Goal: Transaction & Acquisition: Purchase product/service

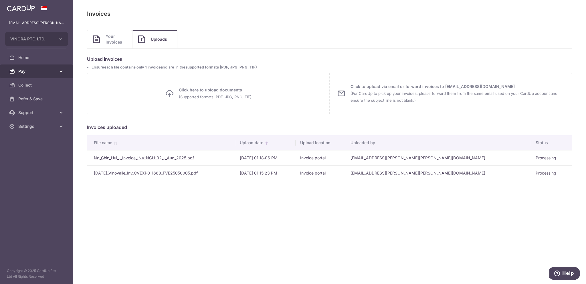
click at [36, 70] on span "Pay" at bounding box center [37, 71] width 38 height 6
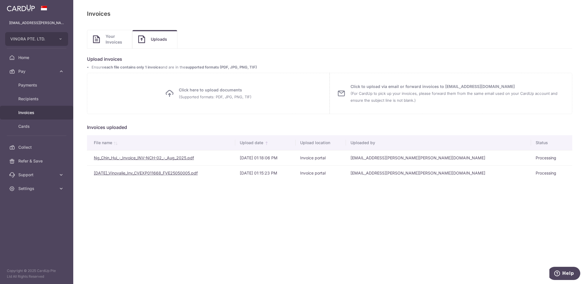
click at [35, 113] on span "Invoices" at bounding box center [37, 113] width 38 height 6
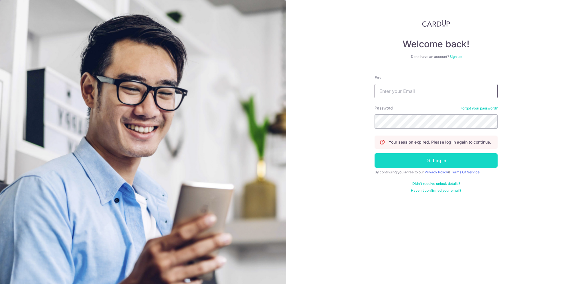
type input "[EMAIL_ADDRESS][PERSON_NAME][PERSON_NAME][DOMAIN_NAME]"
click at [443, 162] on button "Log in" at bounding box center [436, 160] width 123 height 14
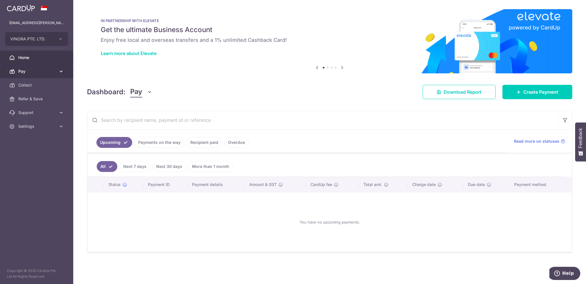
click at [40, 65] on link "Pay" at bounding box center [36, 71] width 73 height 14
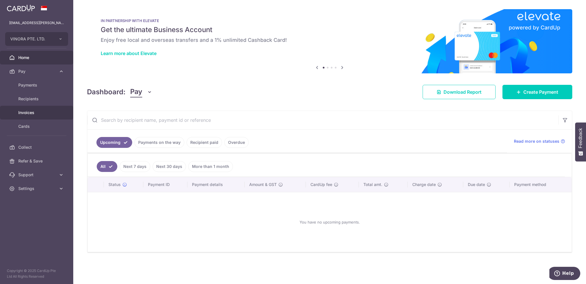
click at [37, 111] on span "Invoices" at bounding box center [37, 113] width 38 height 6
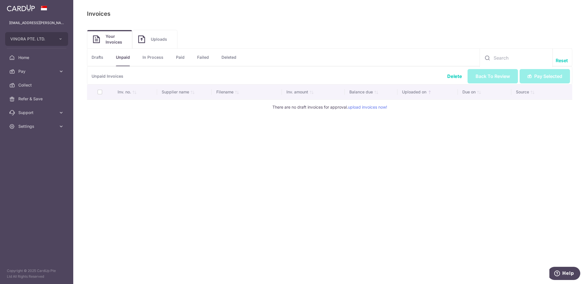
click at [152, 42] on link "Uploads" at bounding box center [154, 39] width 45 height 18
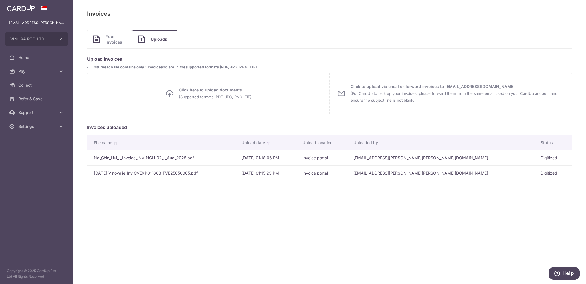
click at [115, 43] on span "Your Invoices" at bounding box center [116, 38] width 21 height 11
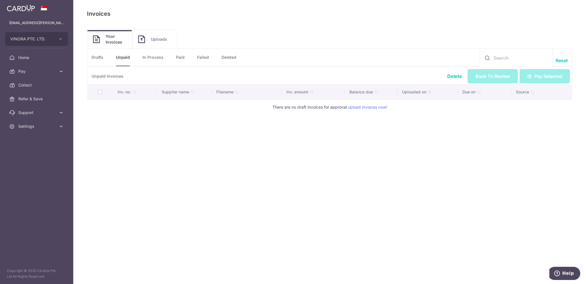
click at [103, 61] on link "Drafts" at bounding box center [98, 57] width 12 height 17
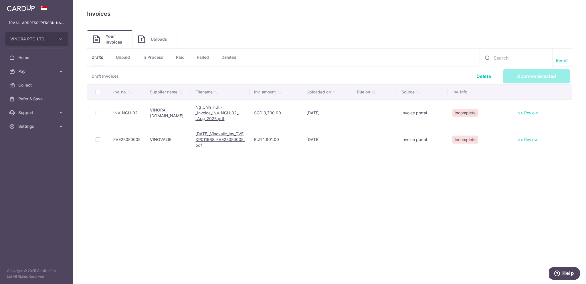
click at [470, 112] on span "Incomplete" at bounding box center [464, 113] width 25 height 8
click at [525, 112] on link ">> Review" at bounding box center [528, 112] width 20 height 5
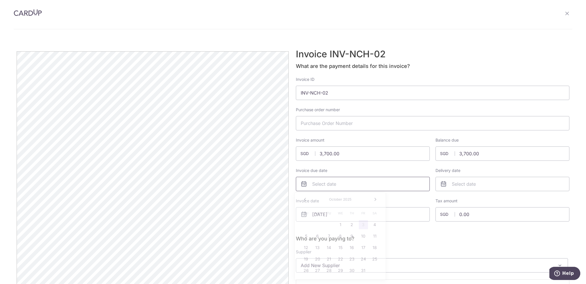
click at [328, 183] on input "Invoice due date" at bounding box center [363, 184] width 134 height 14
click at [307, 199] on link "Prev" at bounding box center [305, 199] width 7 height 7
click at [320, 249] on link "15" at bounding box center [317, 247] width 9 height 9
type input "15/09/2025"
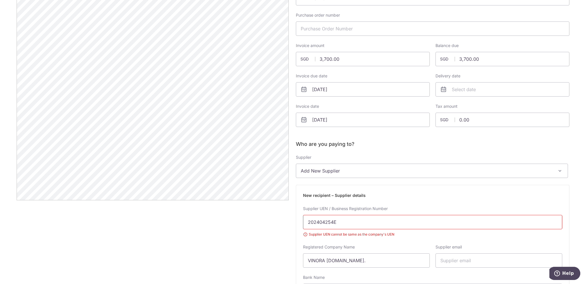
scroll to position [95, 0]
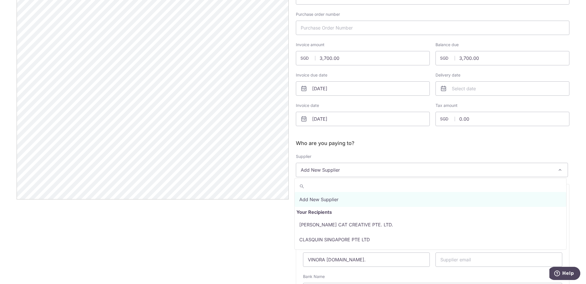
click at [363, 172] on span "Add New Supplier" at bounding box center [432, 170] width 272 height 14
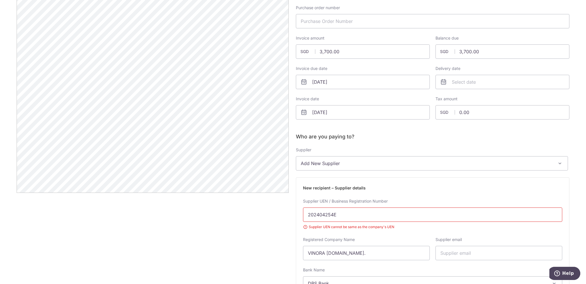
scroll to position [114, 0]
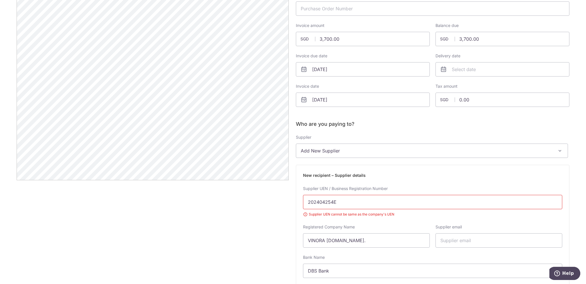
click at [324, 205] on input "202404254E" at bounding box center [432, 202] width 259 height 14
click at [324, 204] on input "202404254E" at bounding box center [432, 202] width 259 height 14
click at [340, 147] on span "Add New Supplier" at bounding box center [432, 151] width 272 height 14
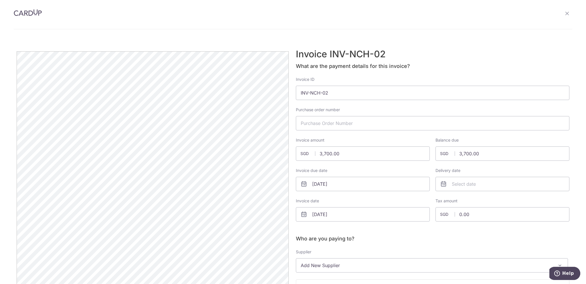
scroll to position [0, 0]
click at [565, 15] on icon at bounding box center [567, 13] width 5 height 5
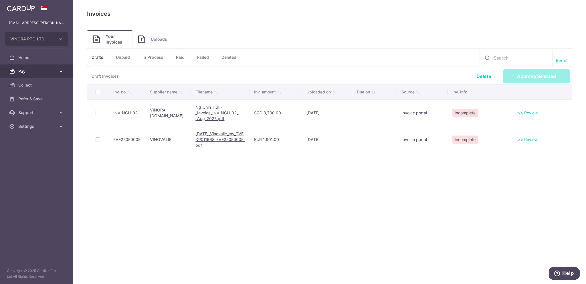
click at [45, 73] on span "Pay" at bounding box center [37, 71] width 38 height 6
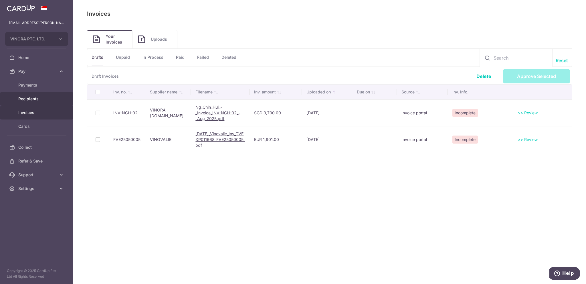
click at [29, 99] on span "Recipients" at bounding box center [37, 99] width 38 height 6
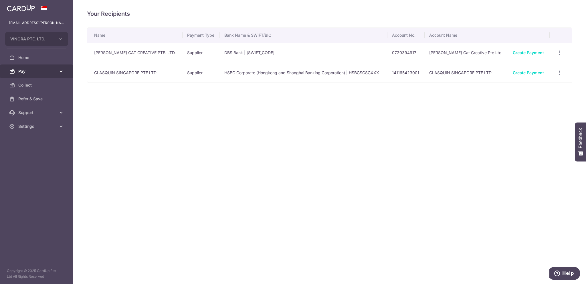
click at [49, 70] on span "Pay" at bounding box center [37, 71] width 38 height 6
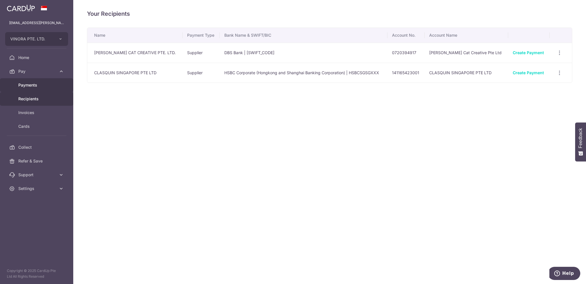
click at [32, 86] on span "Payments" at bounding box center [37, 85] width 38 height 6
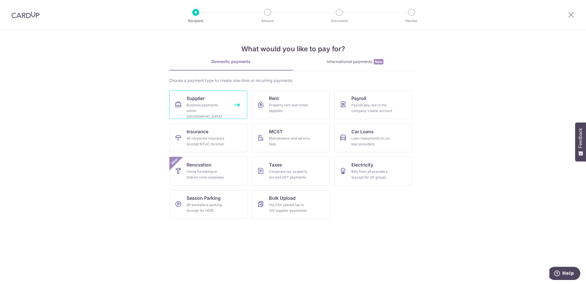
click at [219, 107] on div "Business payments within [GEOGRAPHIC_DATA]" at bounding box center [207, 110] width 41 height 17
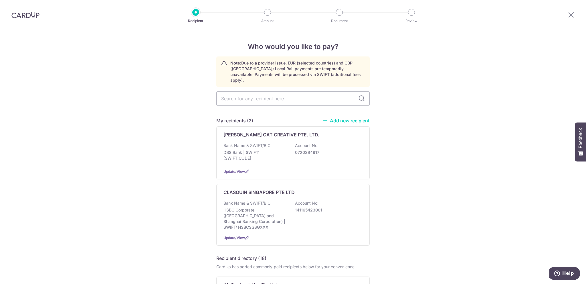
click at [336, 118] on link "Add new recipient" at bounding box center [345, 121] width 47 height 6
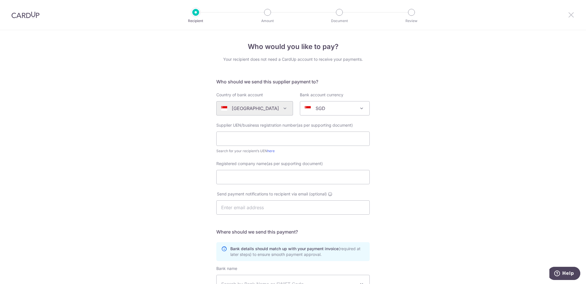
click at [571, 17] on icon at bounding box center [571, 14] width 7 height 7
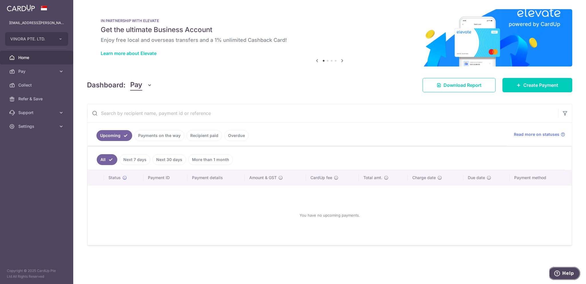
click at [570, 272] on span "Help" at bounding box center [568, 272] width 12 height 5
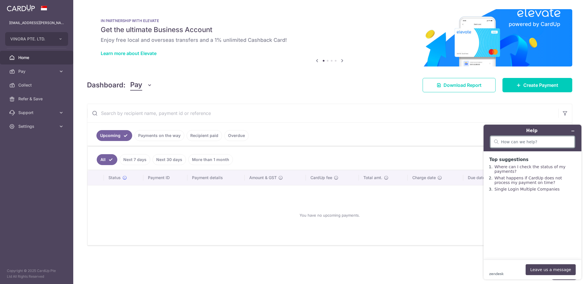
click at [518, 140] on input "search" at bounding box center [536, 141] width 70 height 5
type input "supplier is not company but person"
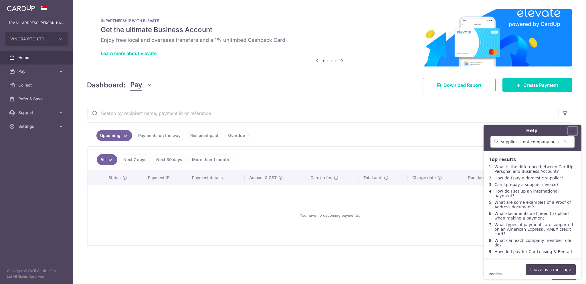
click at [575, 129] on button "Minimize widget" at bounding box center [572, 131] width 9 height 8
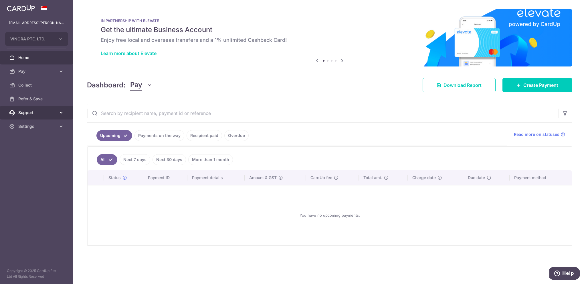
click at [44, 114] on span "Support" at bounding box center [37, 113] width 38 height 6
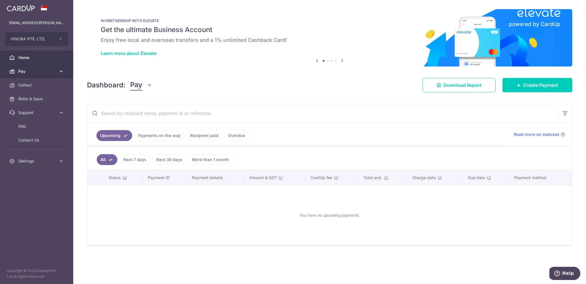
click at [40, 67] on link "Pay" at bounding box center [36, 71] width 73 height 14
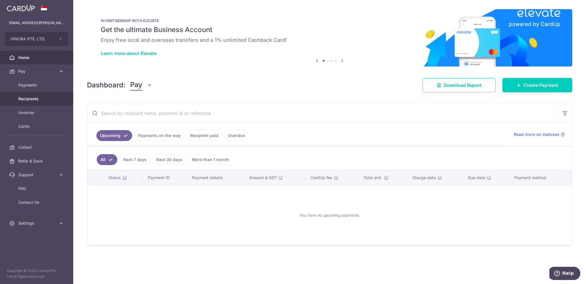
click at [29, 100] on span "Recipients" at bounding box center [37, 99] width 38 height 6
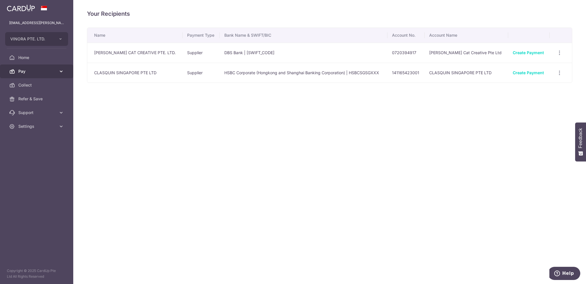
click at [50, 76] on link "Pay" at bounding box center [36, 71] width 73 height 14
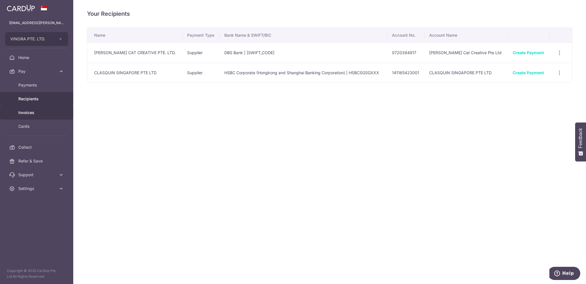
click at [38, 114] on span "Invoices" at bounding box center [37, 113] width 38 height 6
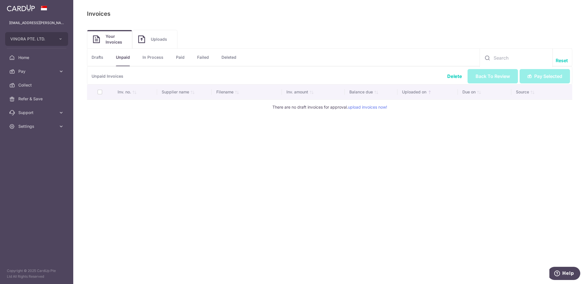
click at [102, 60] on link "Drafts" at bounding box center [98, 57] width 12 height 17
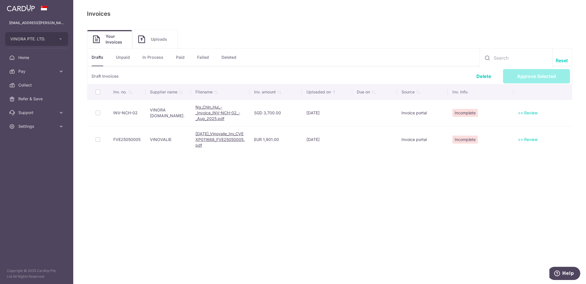
click at [523, 114] on link ">> Review" at bounding box center [528, 112] width 20 height 5
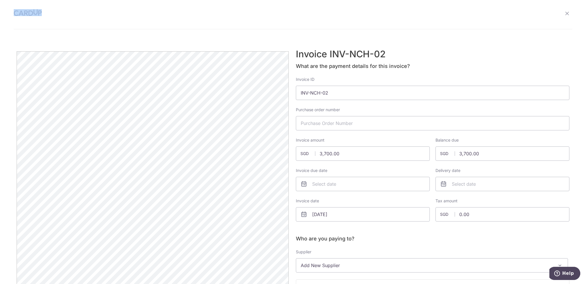
click at [562, 13] on div at bounding box center [293, 19] width 559 height 20
click at [565, 13] on icon at bounding box center [567, 13] width 5 height 5
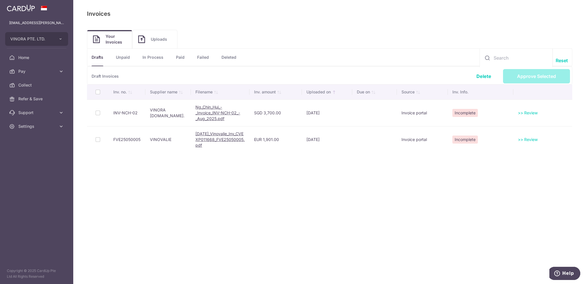
click at [521, 138] on link ">> Review" at bounding box center [528, 139] width 20 height 5
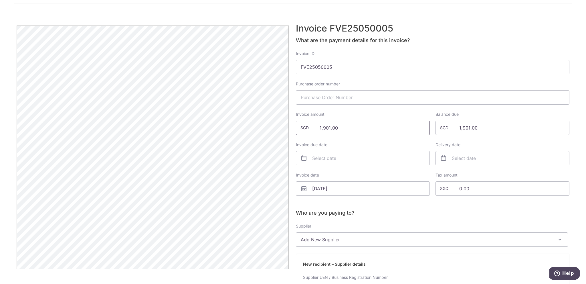
scroll to position [38, 0]
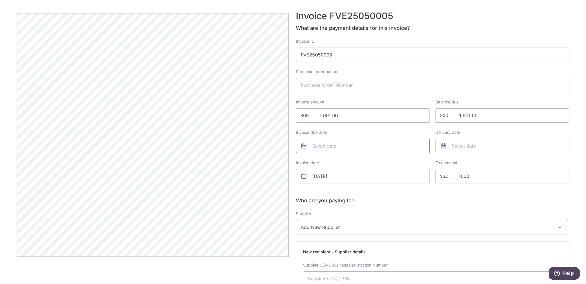
click at [331, 145] on input "Invoice due date" at bounding box center [363, 145] width 134 height 14
click at [304, 162] on link "Prev" at bounding box center [305, 160] width 7 height 7
click at [359, 185] on link "4" at bounding box center [363, 185] width 9 height 9
type input "04/07/2025"
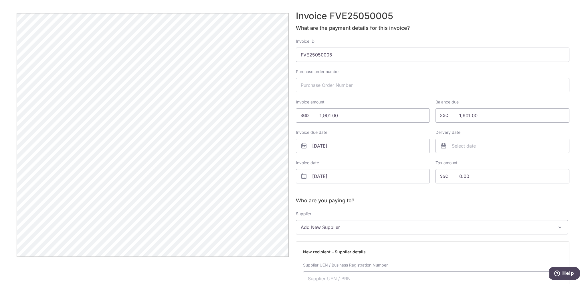
click at [303, 114] on span "SGD" at bounding box center [307, 115] width 15 height 6
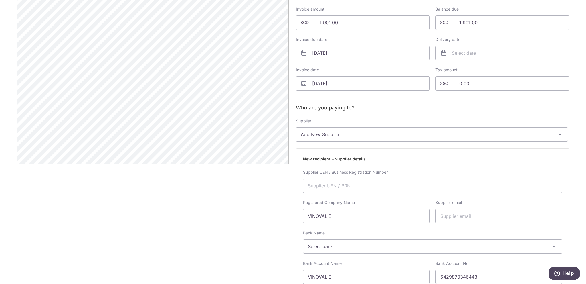
scroll to position [136, 0]
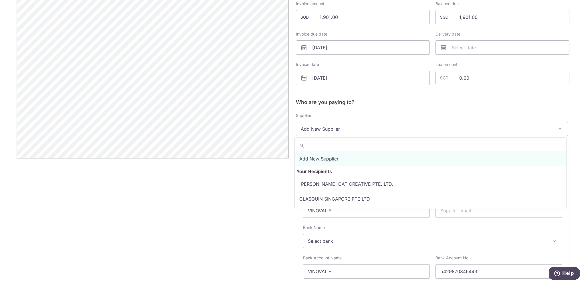
click at [343, 131] on span "Add New Supplier" at bounding box center [432, 129] width 272 height 14
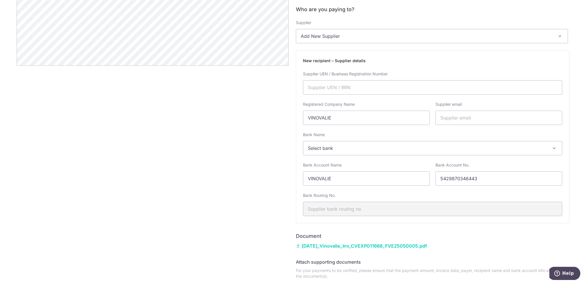
scroll to position [231, 0]
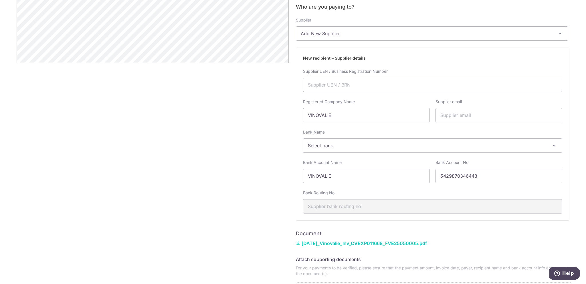
click at [345, 147] on span "Select bank" at bounding box center [432, 145] width 259 height 14
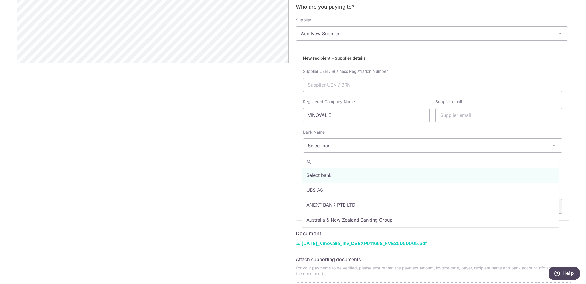
click at [345, 147] on span "Select bank" at bounding box center [432, 145] width 259 height 14
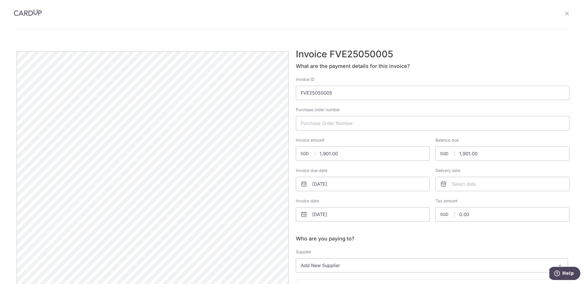
scroll to position [0, 0]
click at [565, 17] on link at bounding box center [567, 13] width 5 height 7
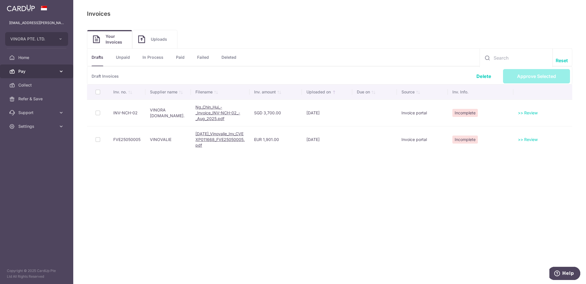
click at [36, 72] on span "Pay" at bounding box center [37, 71] width 38 height 6
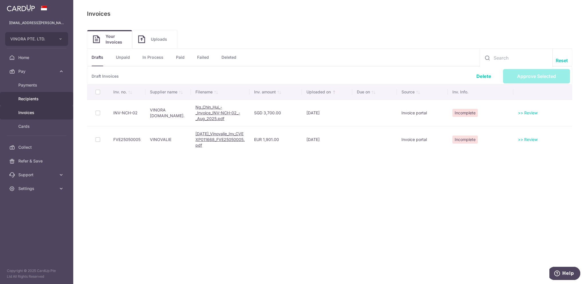
click at [33, 98] on span "Recipients" at bounding box center [37, 99] width 38 height 6
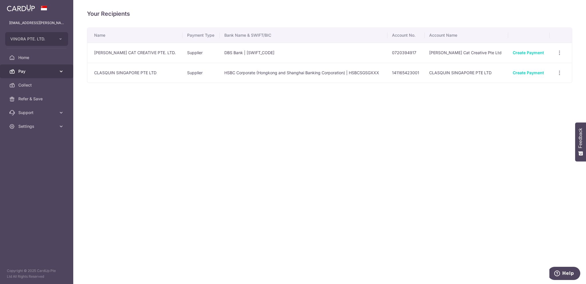
click at [14, 75] on link "Pay" at bounding box center [36, 71] width 73 height 14
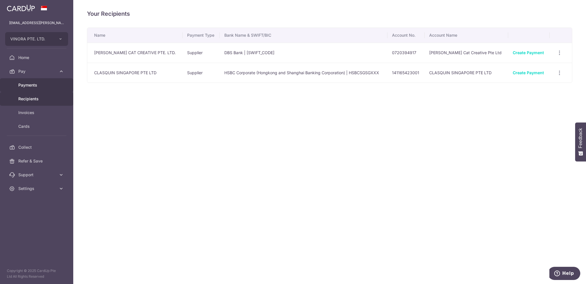
click at [29, 83] on span "Payments" at bounding box center [37, 85] width 38 height 6
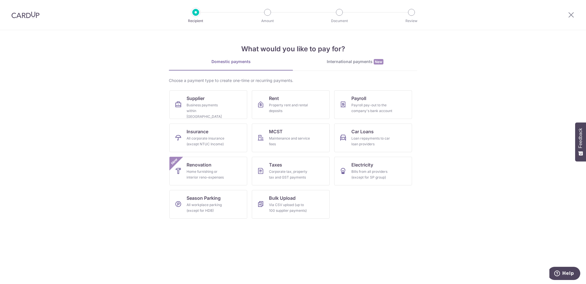
click at [361, 62] on div "International payments New" at bounding box center [355, 62] width 124 height 6
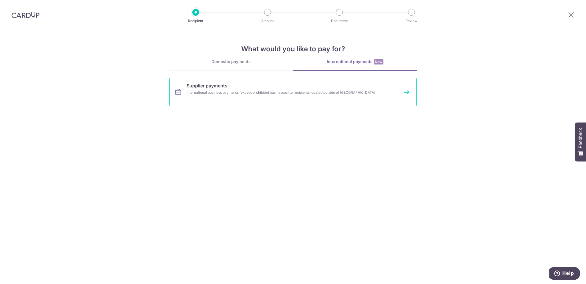
click at [228, 94] on div "International business payments (except prohibited businesses) to recipients lo…" at bounding box center [286, 93] width 198 height 6
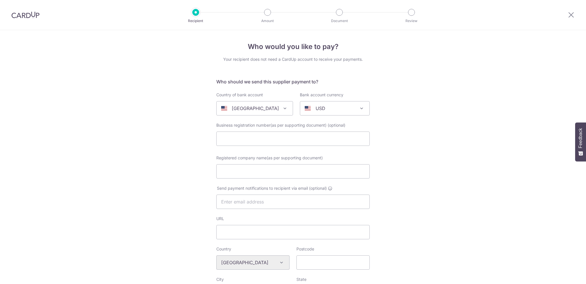
select select
click at [569, 13] on icon at bounding box center [571, 14] width 7 height 7
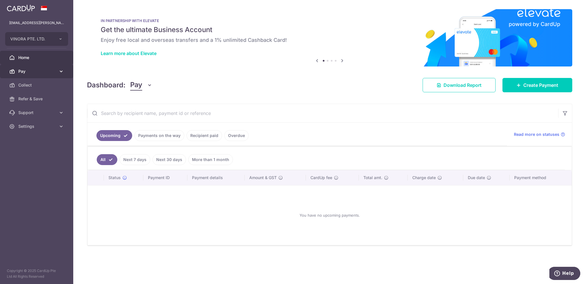
click at [38, 73] on span "Pay" at bounding box center [37, 71] width 38 height 6
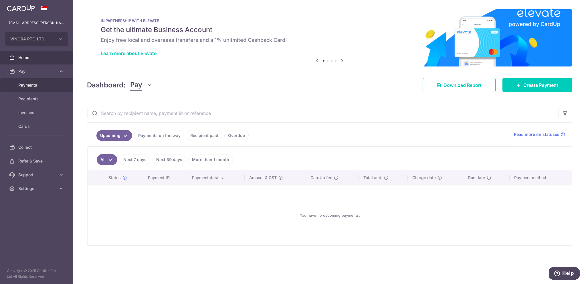
click at [36, 85] on span "Payments" at bounding box center [37, 85] width 38 height 6
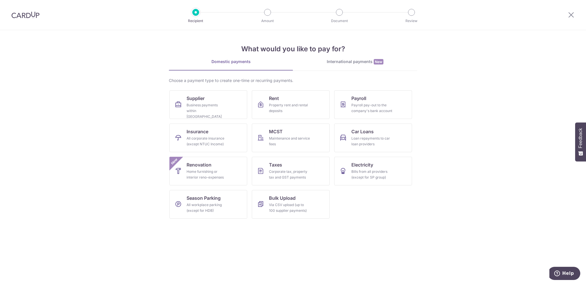
click at [332, 65] on link "International payments New" at bounding box center [355, 65] width 124 height 12
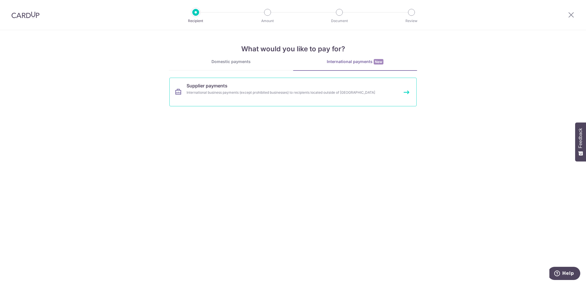
click at [233, 94] on div "International business payments (except prohibited businesses) to recipients lo…" at bounding box center [286, 93] width 198 height 6
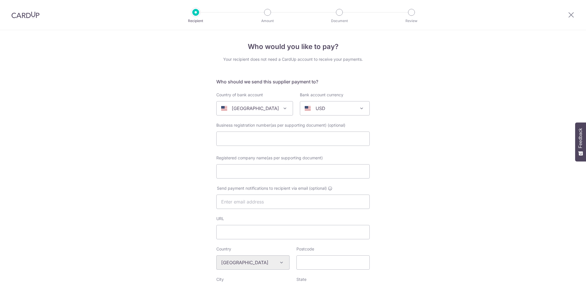
select select
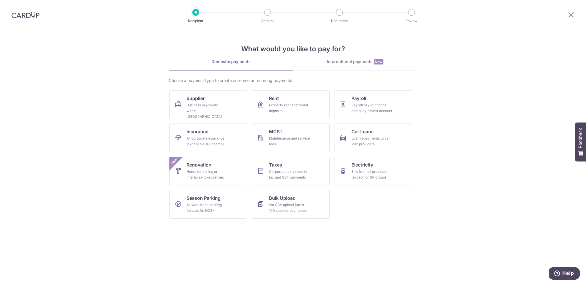
click at [336, 63] on div "International payments New" at bounding box center [355, 62] width 124 height 6
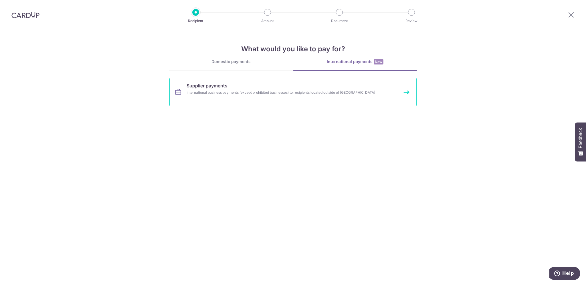
click at [223, 86] on span "Supplier payments" at bounding box center [207, 85] width 41 height 7
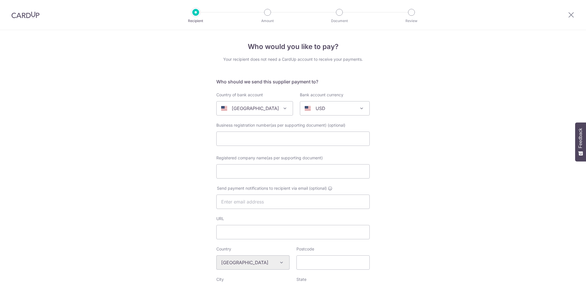
select select
drag, startPoint x: 184, startPoint y: 143, endPoint x: 254, endPoint y: 124, distance: 73.1
click at [185, 143] on div "Who would you like to pay? Your recipient does not need a CardUp account to rec…" at bounding box center [293, 273] width 586 height 486
click at [263, 111] on div "[GEOGRAPHIC_DATA]" at bounding box center [250, 108] width 58 height 7
type input "fra"
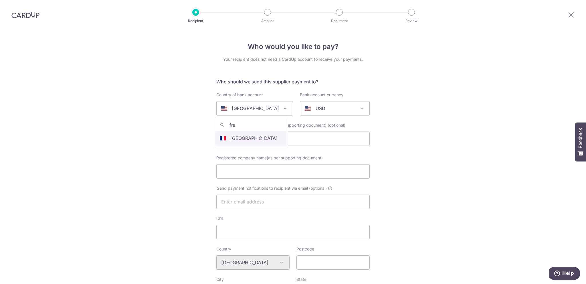
select select "75"
select select "[GEOGRAPHIC_DATA]"
select select
click at [322, 107] on div "AUD" at bounding box center [330, 108] width 51 height 7
type input "eu"
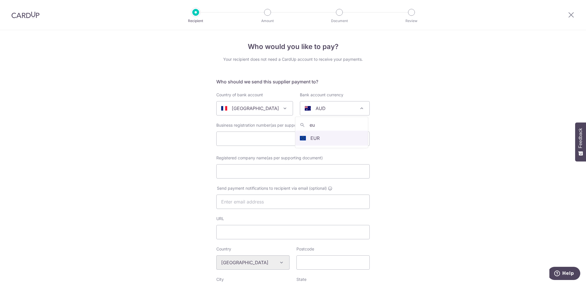
select select "12"
click at [331, 139] on input "text" at bounding box center [292, 138] width 153 height 14
paste input "491 182 192 00113"
click at [246, 138] on input "491 182 192 00113" at bounding box center [292, 138] width 153 height 14
type input "49118219200113"
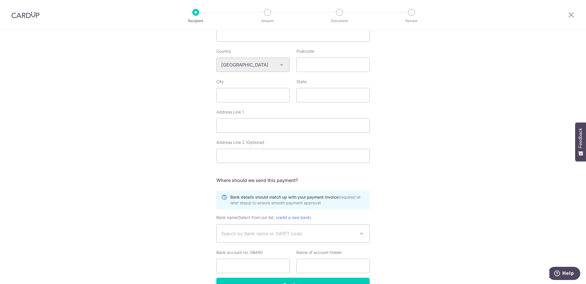
scroll to position [210, 0]
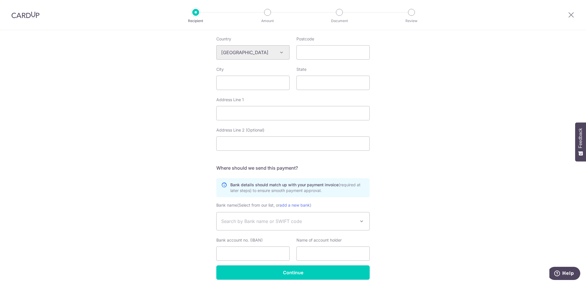
click at [287, 233] on div "Bank name (Select from our list, or add a new bank ) Société Générale 3E CONCEP…" at bounding box center [292, 233] width 153 height 64
click at [278, 224] on span "Search by Bank name or SWIFT code" at bounding box center [293, 221] width 153 height 18
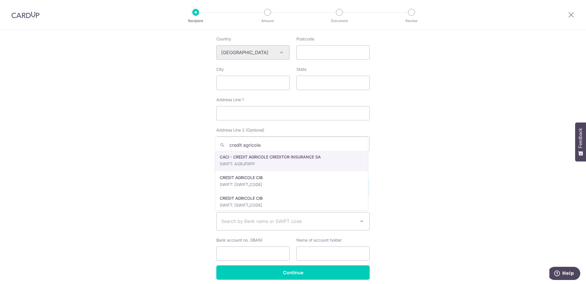
type input "credit"
click at [247, 256] on input "Bank account no. (IBAN)" at bounding box center [252, 253] width 73 height 14
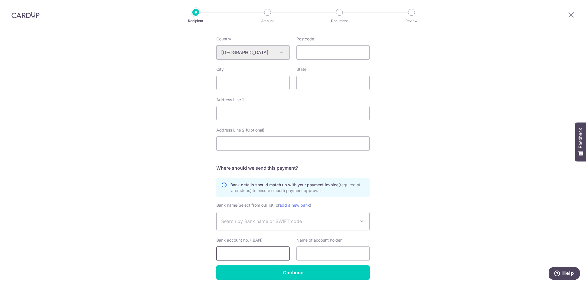
paste input "FR76 1120 6200 5054 2987 0346 443"
type input "FR76 1120 6200 5054 2987 0346 443"
click at [329, 253] on input "text" at bounding box center [332, 253] width 73 height 14
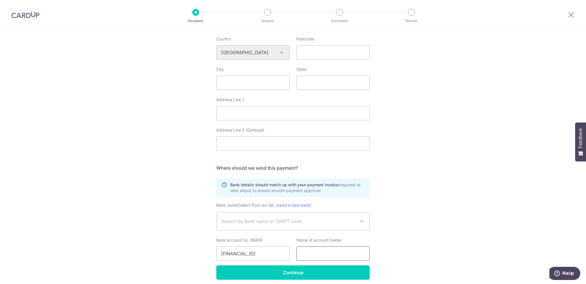
click at [338, 255] on input "text" at bounding box center [332, 253] width 73 height 14
paste input "Vinovalie"
type input "Vinovalie"
click at [302, 224] on span "Search by Bank name or SWIFT code" at bounding box center [293, 221] width 153 height 18
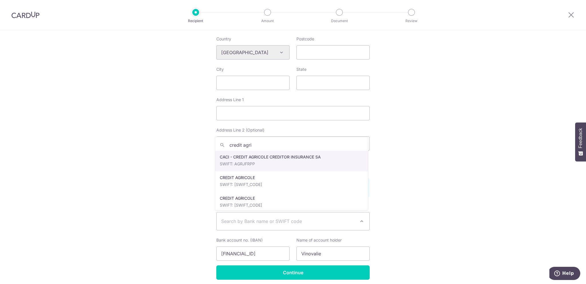
scroll to position [210, 0]
type input "credit agri"
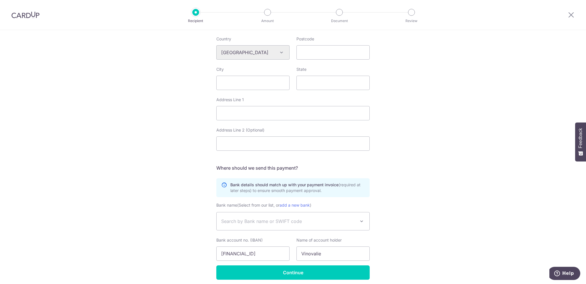
click at [270, 221] on span "Search by Bank name or SWIFT code" at bounding box center [288, 220] width 134 height 7
click at [251, 218] on span "Search by Bank name or SWIFT code" at bounding box center [288, 220] width 134 height 7
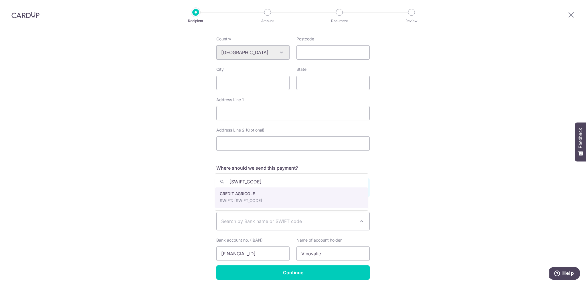
type input "[SWIFT_CODE]"
select select "12266"
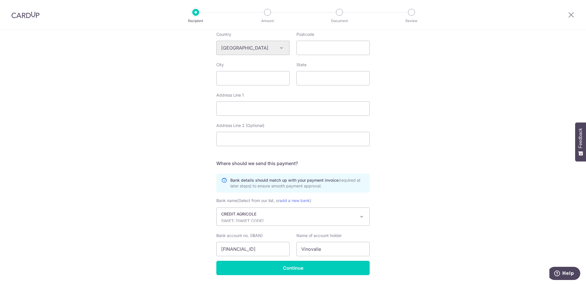
scroll to position [213, 0]
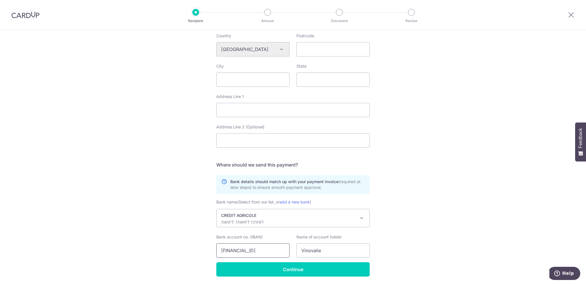
click at [240, 250] on input "FR76 1120 6200 5054 2987 0346 443" at bounding box center [252, 250] width 73 height 14
click at [230, 250] on input "FR76 1120 6200 5054 2987 0346 443" at bounding box center [252, 250] width 73 height 14
drag, startPoint x: 279, startPoint y: 247, endPoint x: 297, endPoint y: 248, distance: 17.7
click at [297, 248] on div "Bank account no. (IBAN) FR76 1120 6200 5054 2987 0346 443 Name of account holde…" at bounding box center [293, 245] width 160 height 23
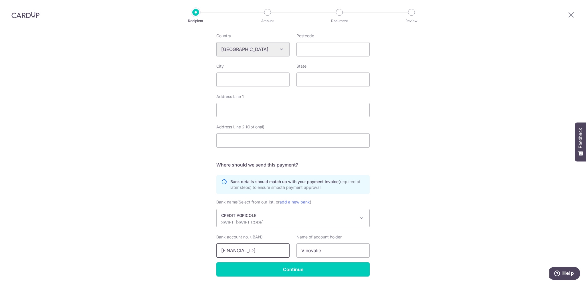
click at [273, 250] on input "FR76 1120 6200 5054 2987 0346 443" at bounding box center [252, 250] width 73 height 14
drag, startPoint x: 207, startPoint y: 249, endPoint x: 188, endPoint y: 248, distance: 19.5
click at [188, 248] on div "Who would you like to pay? Your recipient does not need a CardUp account to rec…" at bounding box center [293, 60] width 586 height 486
click at [231, 252] on input "FR76 11206200505429870346443" at bounding box center [252, 250] width 73 height 14
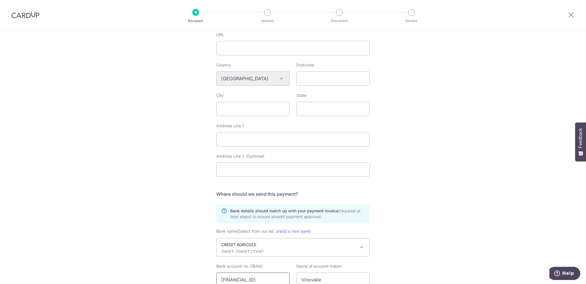
scroll to position [175, 0]
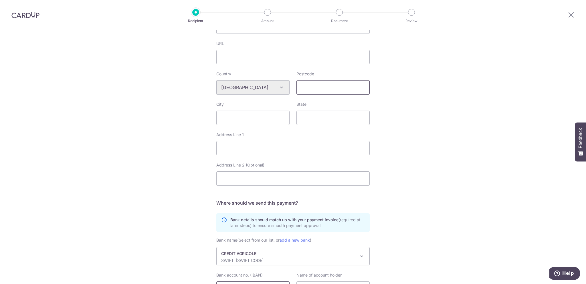
type input "FR7611206200505429870346443"
click at [312, 86] on input "Postcode" at bounding box center [332, 87] width 73 height 14
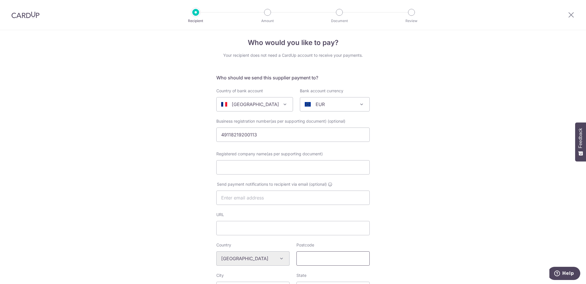
scroll to position [0, 0]
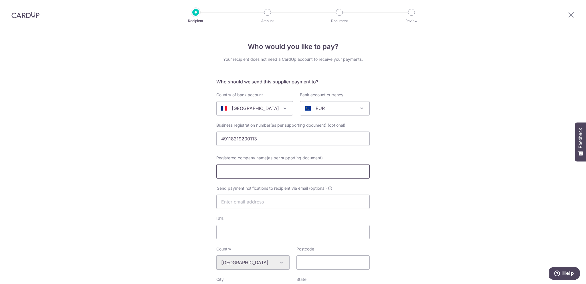
click at [252, 172] on input "Registered company name(as per supporting document)" at bounding box center [292, 171] width 153 height 14
paste input "Vinovalie (Société Coopérative Agricole)"
type input "Vinovalie (Société Coopérative Agricole)"
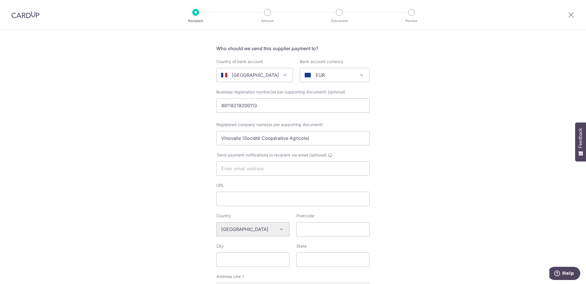
scroll to position [38, 0]
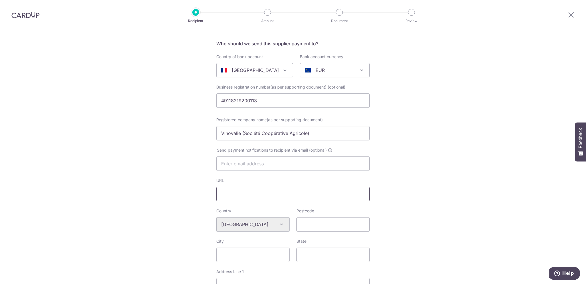
click at [246, 195] on input "URL" at bounding box center [292, 194] width 153 height 14
paste input "https://www.vinovalie.com/"
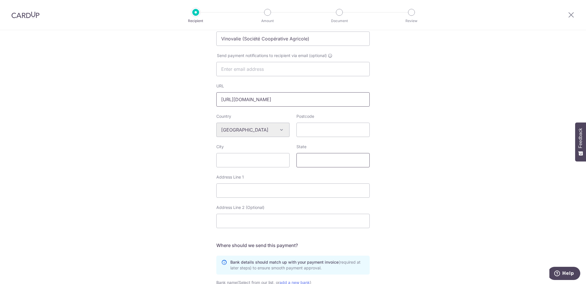
scroll to position [133, 0]
type input "https://www.vinovalie.com/"
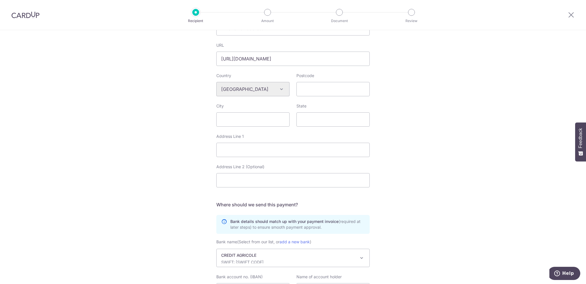
scroll to position [191, 0]
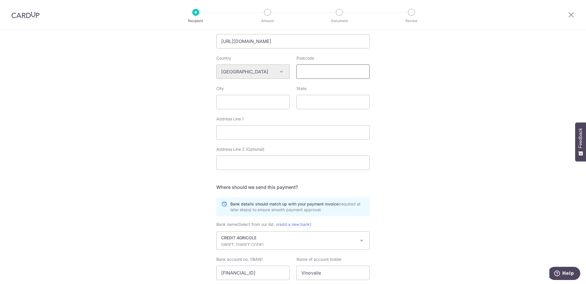
click at [322, 72] on input "Postcode" at bounding box center [332, 71] width 73 height 14
paste input "81370"
type input "81370"
click at [258, 104] on input "City" at bounding box center [252, 102] width 73 height 14
paste input "[GEOGRAPHIC_DATA]"
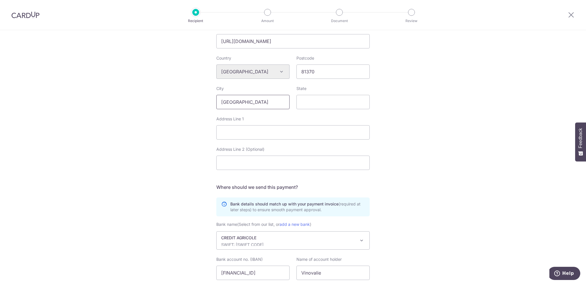
type input "[GEOGRAPHIC_DATA]"
click at [337, 100] on input "State" at bounding box center [332, 102] width 73 height 14
paste input "Tarn"
type input "Tarn"
click at [270, 128] on input "Address Line 1" at bounding box center [292, 132] width 153 height 14
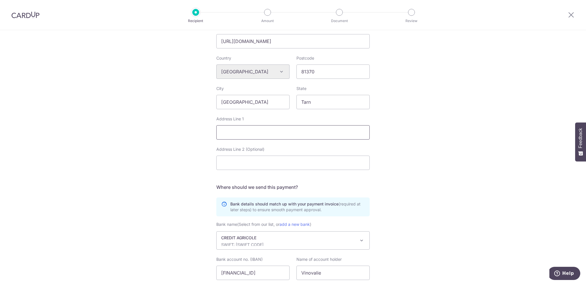
paste input "[PERSON_NAME] du Tarn"
type input "[PERSON_NAME] du Tarn"
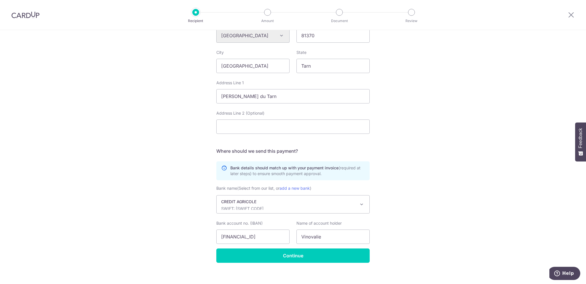
scroll to position [232, 0]
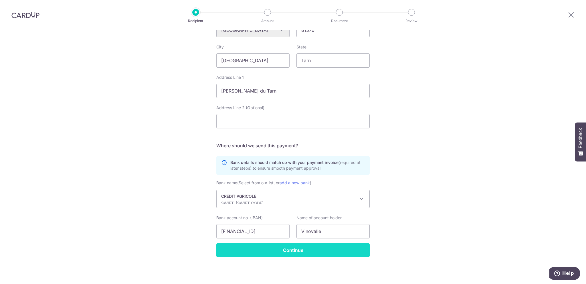
click at [292, 252] on input "Continue" at bounding box center [292, 250] width 153 height 14
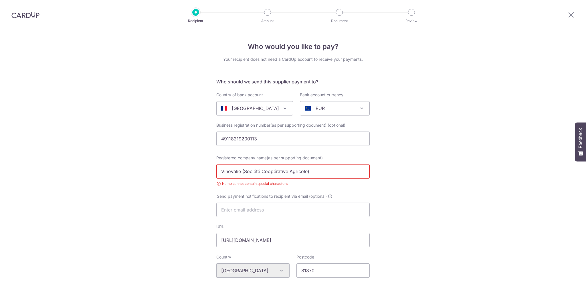
select select "12266"
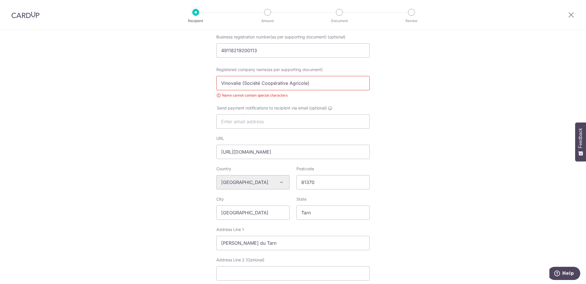
scroll to position [80, 0]
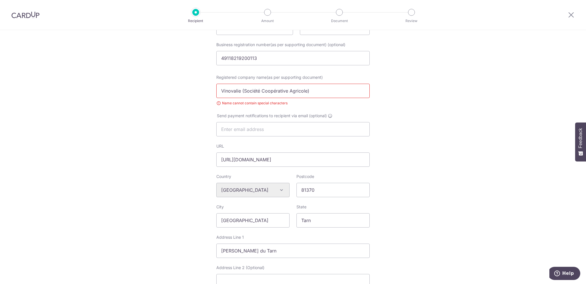
drag, startPoint x: 242, startPoint y: 90, endPoint x: 365, endPoint y: 96, distance: 122.3
click at [364, 96] on input "Vinovalie (Société Coopérative Agricole)" at bounding box center [292, 91] width 153 height 14
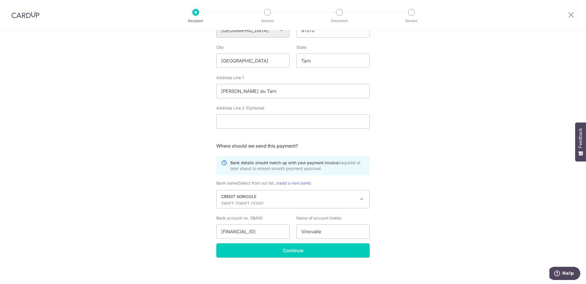
scroll to position [240, 0]
type input "Vinovalie"
click at [283, 247] on input "Continue" at bounding box center [292, 250] width 153 height 14
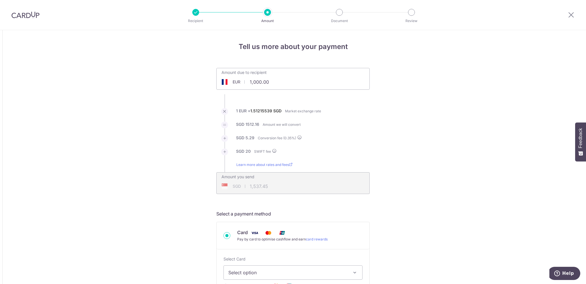
click at [258, 83] on input "1,000.00" at bounding box center [261, 81] width 88 height 13
type input "1,901.00"
type input "2,904.87"
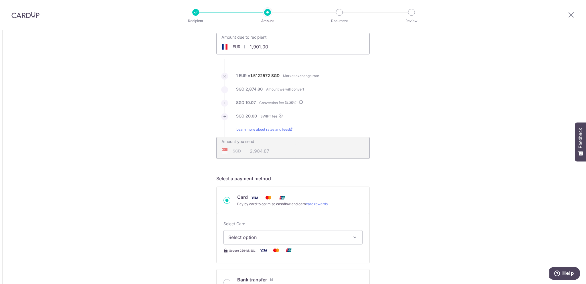
scroll to position [57, 0]
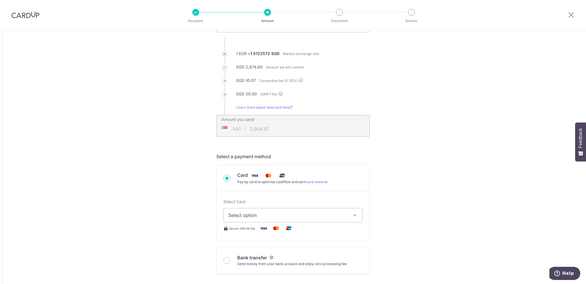
click at [284, 213] on span "Select option" at bounding box center [287, 214] width 119 height 7
click at [264, 270] on span "**** 0614" at bounding box center [292, 269] width 129 height 7
type input "1,901.00"
type input "2,904.84"
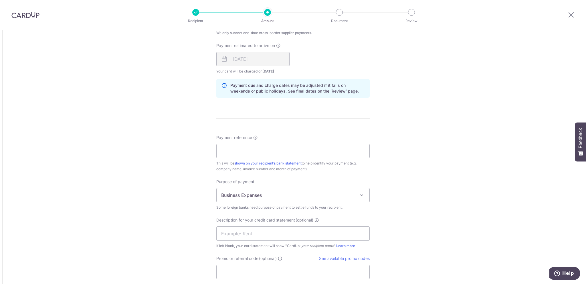
scroll to position [419, 0]
click at [251, 147] on input "Payment reference" at bounding box center [292, 149] width 153 height 14
paste input "FVE25050005"
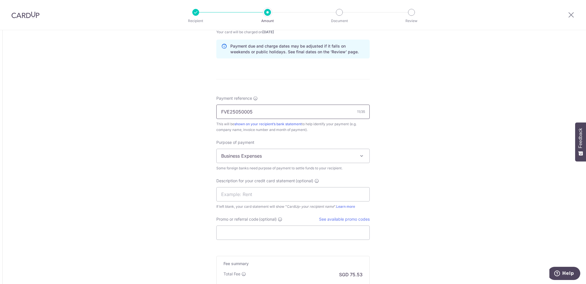
scroll to position [458, 0]
type input "FVE25050005"
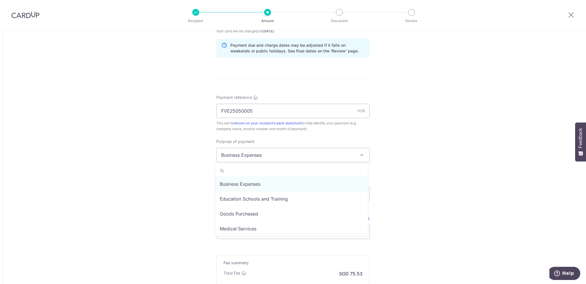
click at [260, 154] on span "Business Expenses" at bounding box center [293, 155] width 153 height 14
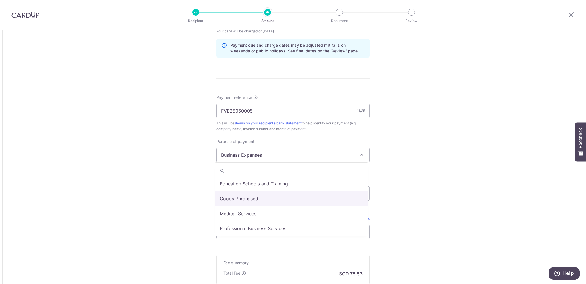
select select "Goods Purchased"
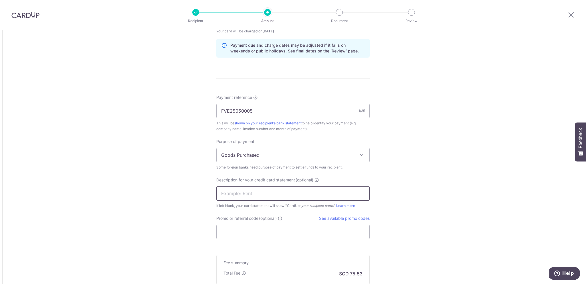
click at [284, 189] on input "text" at bounding box center [292, 193] width 153 height 14
paste input "FVE250"
type input "VinovalieFVE250"
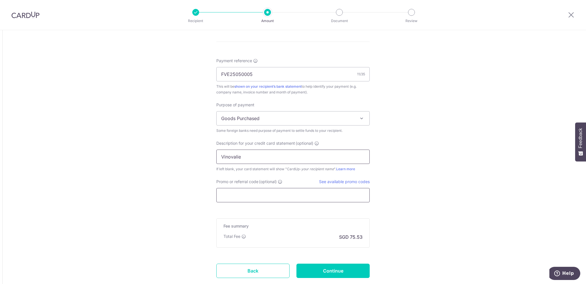
scroll to position [496, 0]
type input "Vinovalie"
click at [353, 180] on link "See available promo codes" at bounding box center [344, 179] width 51 height 5
click at [247, 195] on input "Promo or referral code (optional)" at bounding box center [292, 193] width 153 height 14
paste input "GLOBE185"
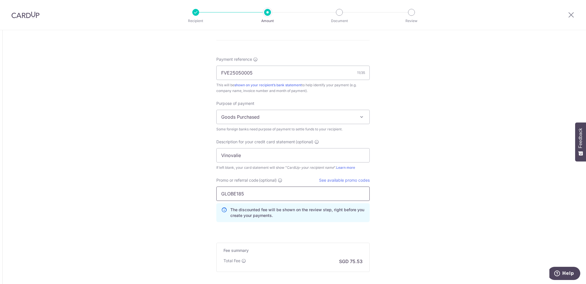
type input "GLOBE185"
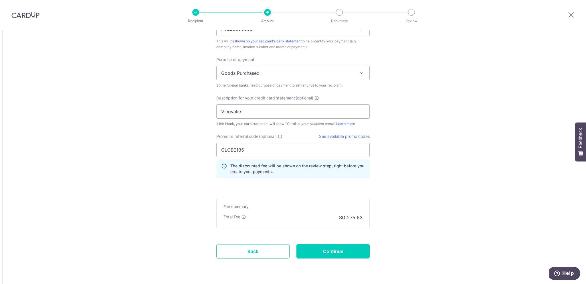
scroll to position [553, 0]
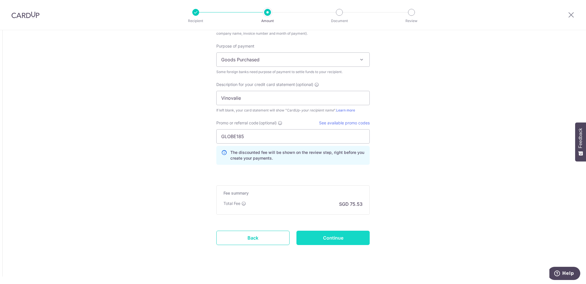
click at [320, 235] on input "Continue" at bounding box center [332, 237] width 73 height 14
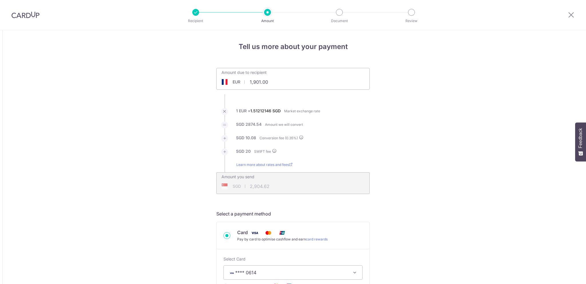
scroll to position [564, 0]
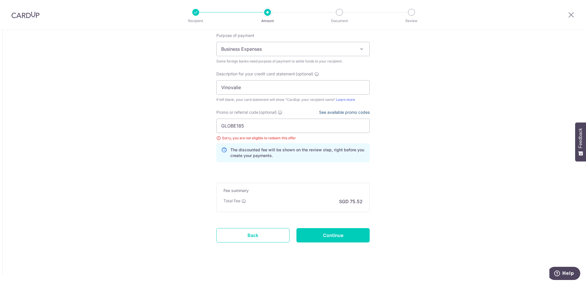
click at [339, 110] on link "See available promo codes" at bounding box center [344, 112] width 51 height 5
drag, startPoint x: 207, startPoint y: 118, endPoint x: 191, endPoint y: 118, distance: 16.6
paste input "[PERSON_NAME]"
type input "BOFF185"
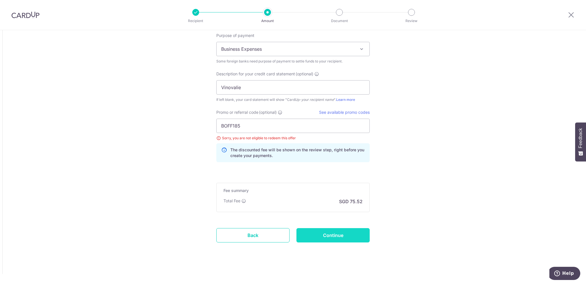
click at [322, 233] on input "Continue" at bounding box center [332, 235] width 73 height 14
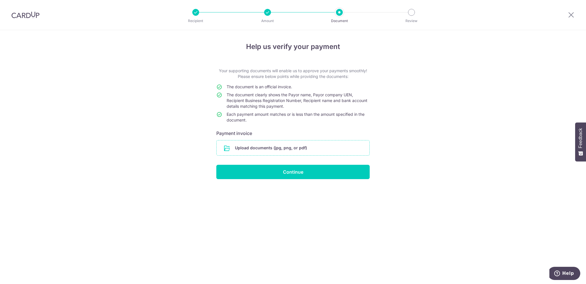
click at [258, 149] on input "file" at bounding box center [293, 147] width 153 height 15
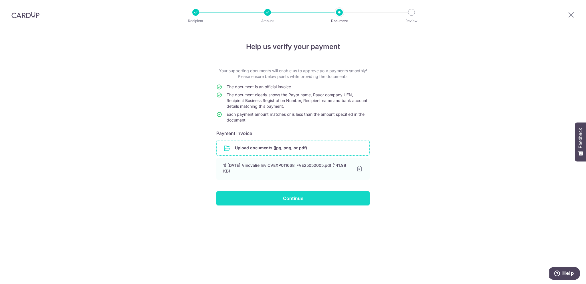
click at [289, 200] on input "Continue" at bounding box center [292, 198] width 153 height 14
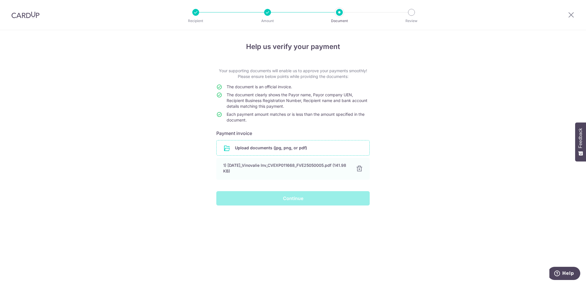
drag, startPoint x: 289, startPoint y: 200, endPoint x: 631, endPoint y: 218, distance: 342.1
click at [586, 218] on html "Recipient Amount Document Review Help us verify your payment Your supporting do…" at bounding box center [293, 142] width 586 height 284
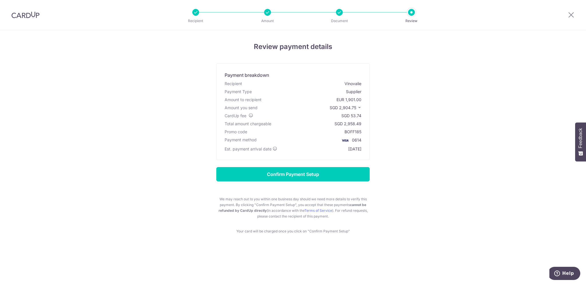
click at [359, 108] on icon at bounding box center [359, 107] width 4 height 4
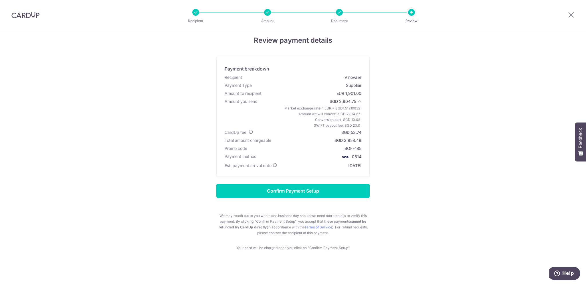
scroll to position [7, 0]
click at [569, 17] on icon at bounding box center [571, 14] width 7 height 7
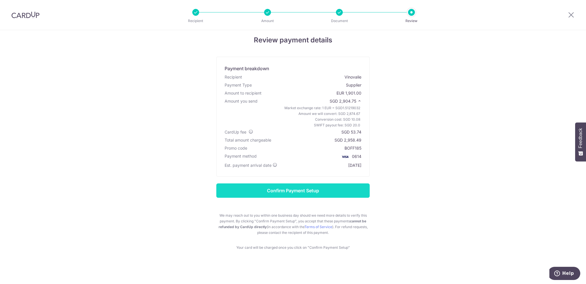
click at [290, 191] on input "Confirm Payment Setup" at bounding box center [292, 190] width 153 height 14
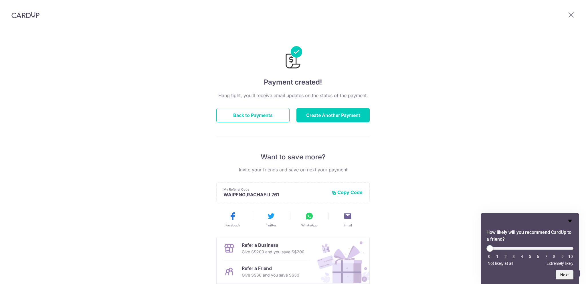
click at [569, 219] on icon "Hide survey" at bounding box center [569, 220] width 3 height 3
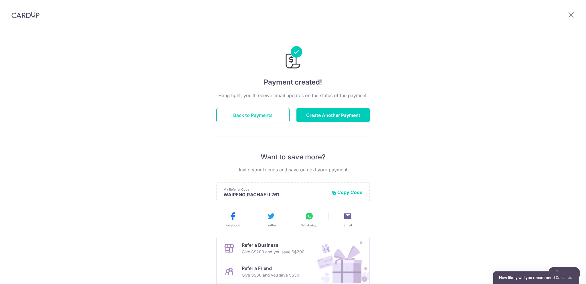
click at [251, 115] on button "Back to Payments" at bounding box center [252, 115] width 73 height 14
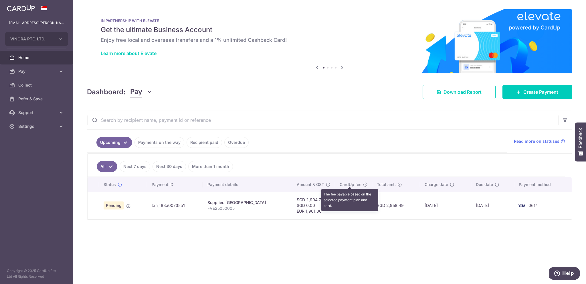
click at [363, 183] on icon at bounding box center [365, 184] width 5 height 5
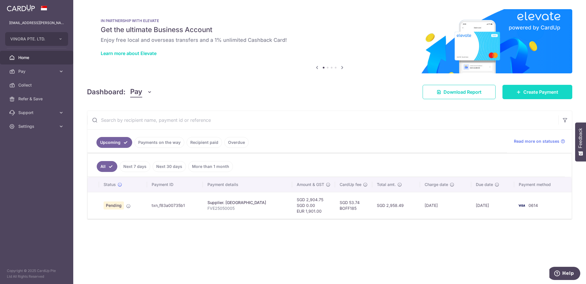
click at [531, 95] on span "Create Payment" at bounding box center [540, 91] width 35 height 7
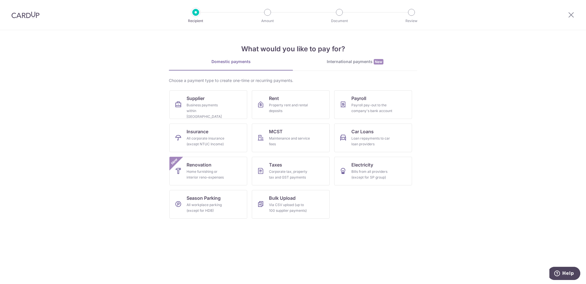
click at [353, 63] on div "International payments New" at bounding box center [355, 62] width 124 height 6
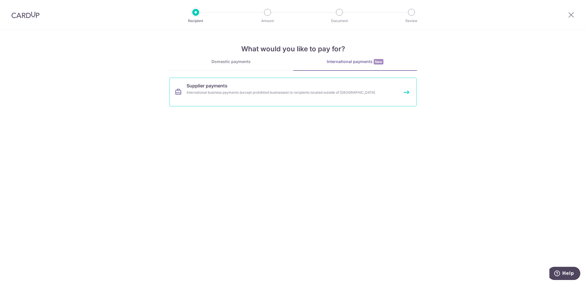
click at [264, 98] on link "Supplier payments International business payments (except prohibited businesses…" at bounding box center [292, 92] width 247 height 29
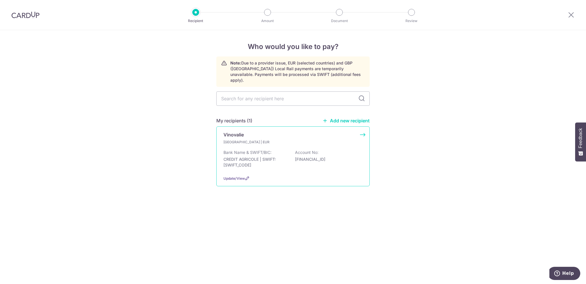
click at [273, 132] on div "Vinovalie France | EUR Bank Name & SWIFT/BIC: CREDIT AGRICOLE | SWIFT: AGRIFRPP…" at bounding box center [292, 156] width 153 height 60
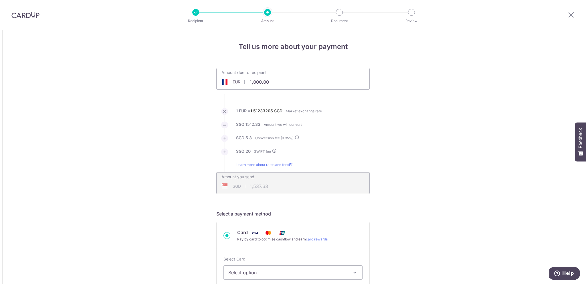
click at [256, 84] on input "1,000.00" at bounding box center [261, 81] width 88 height 13
type input "1,901.00"
type input "2,905.00"
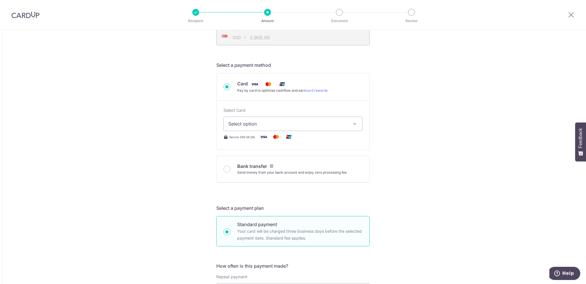
scroll to position [172, 0]
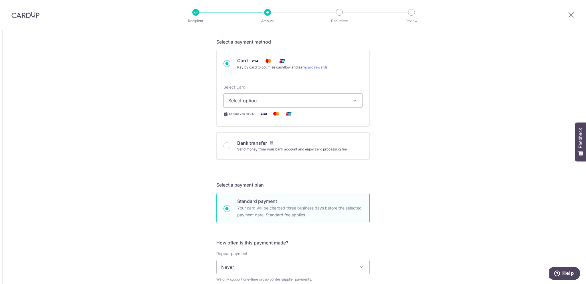
click at [324, 100] on span "Select option" at bounding box center [287, 100] width 119 height 7
click at [288, 152] on span "**** 0614" at bounding box center [292, 155] width 129 height 7
type input "1,901.00"
type input "2,905.03"
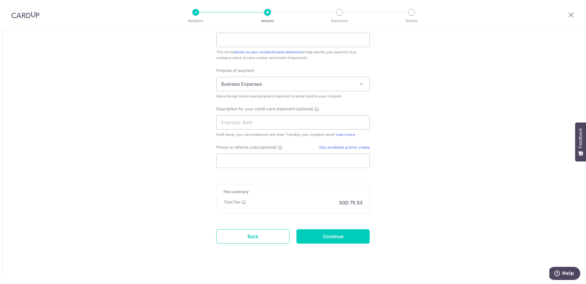
scroll to position [530, 0]
click at [307, 235] on input "Continue" at bounding box center [332, 235] width 73 height 14
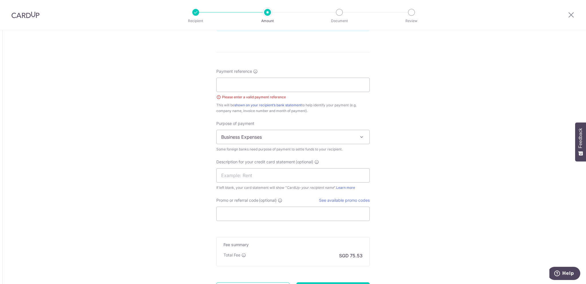
scroll to position [481, 0]
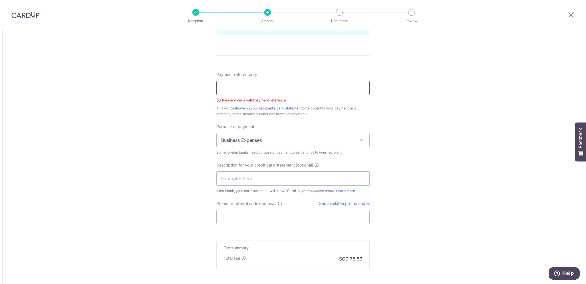
click at [230, 90] on input "Payment reference" at bounding box center [292, 88] width 153 height 14
type input "FVE25050005"
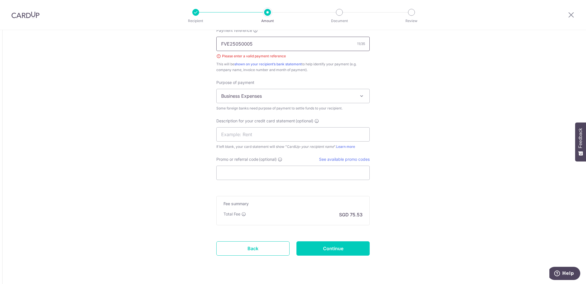
scroll to position [538, 0]
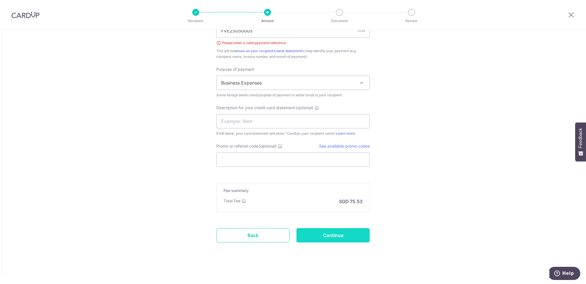
click at [327, 234] on input "Continue" at bounding box center [332, 235] width 73 height 14
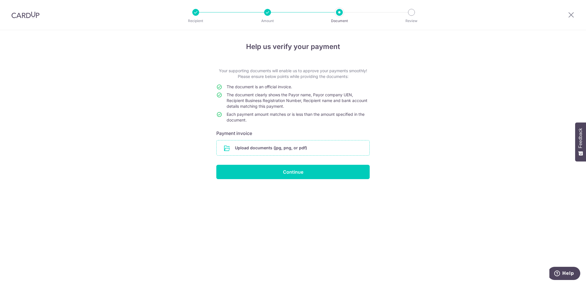
click at [270, 152] on input "file" at bounding box center [293, 147] width 153 height 15
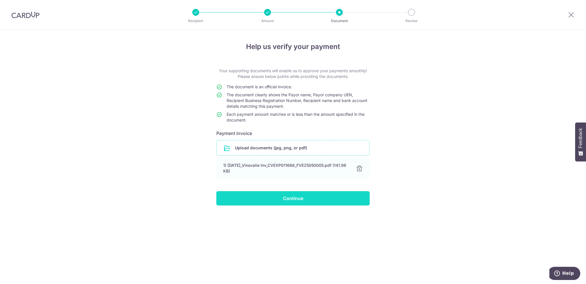
click at [279, 196] on input "Continue" at bounding box center [292, 198] width 153 height 14
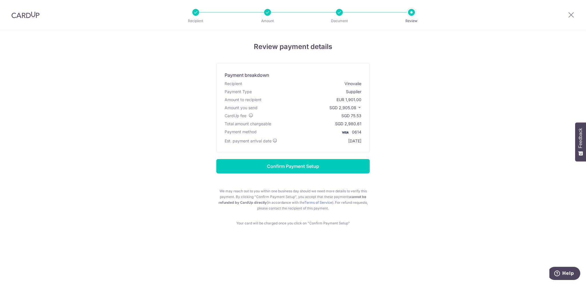
click at [358, 107] on icon at bounding box center [359, 107] width 4 height 4
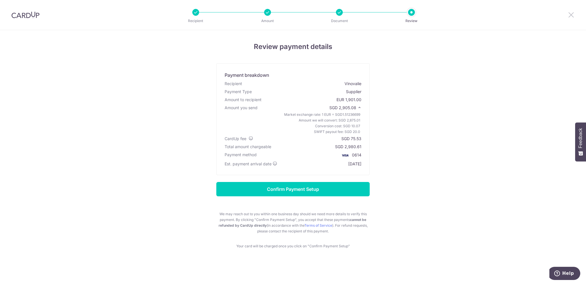
click at [570, 15] on icon at bounding box center [571, 14] width 7 height 7
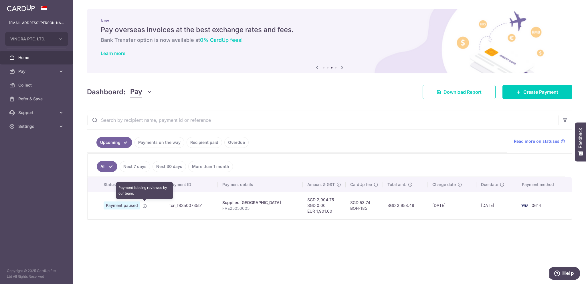
click at [145, 204] on icon at bounding box center [144, 205] width 5 height 5
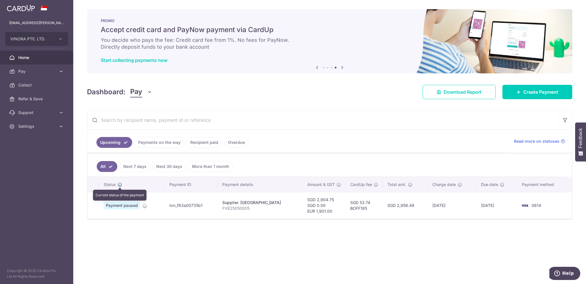
click at [120, 184] on icon at bounding box center [120, 184] width 5 height 5
click at [118, 204] on span "Payment paused" at bounding box center [122, 205] width 37 height 8
click at [161, 143] on link "Payments on the way" at bounding box center [159, 142] width 50 height 11
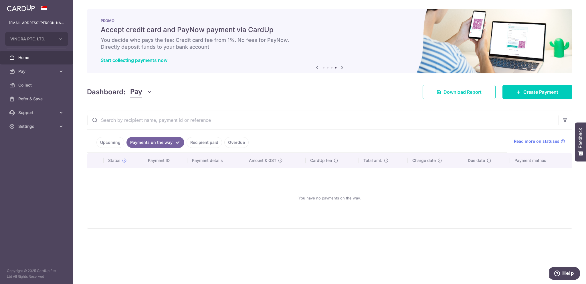
click at [197, 144] on link "Recipient paid" at bounding box center [204, 142] width 35 height 11
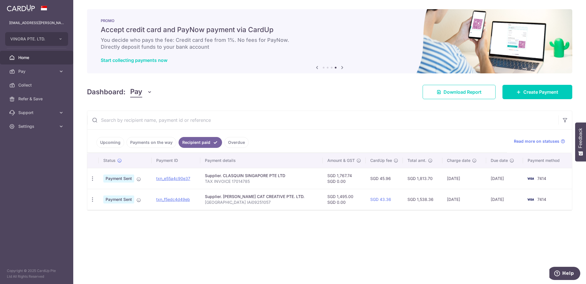
click at [224, 143] on link "Overdue" at bounding box center [236, 142] width 24 height 11
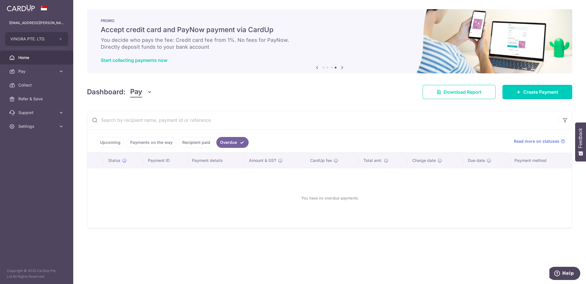
click at [113, 143] on link "Upcoming" at bounding box center [110, 142] width 28 height 11
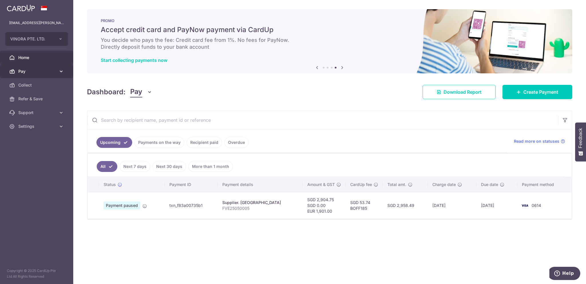
click at [55, 73] on span "Pay" at bounding box center [37, 71] width 38 height 6
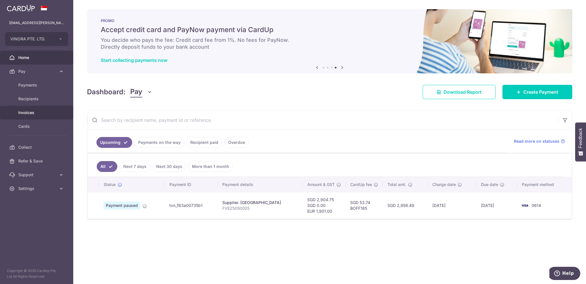
click at [40, 112] on span "Invoices" at bounding box center [37, 113] width 38 height 6
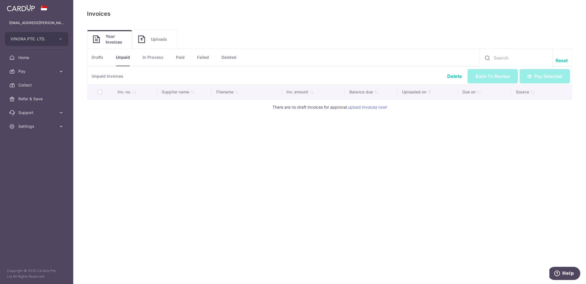
click at [106, 58] on li "Unpaid" at bounding box center [116, 57] width 27 height 17
click at [102, 58] on link "Drafts" at bounding box center [98, 57] width 12 height 17
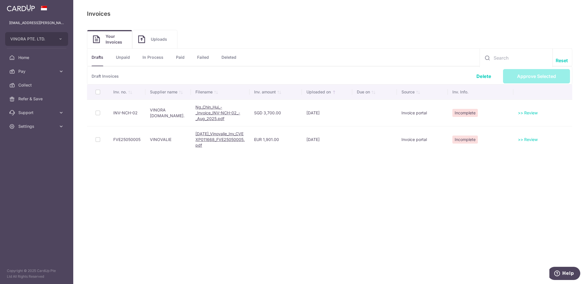
click at [96, 140] on td at bounding box center [98, 139] width 22 height 27
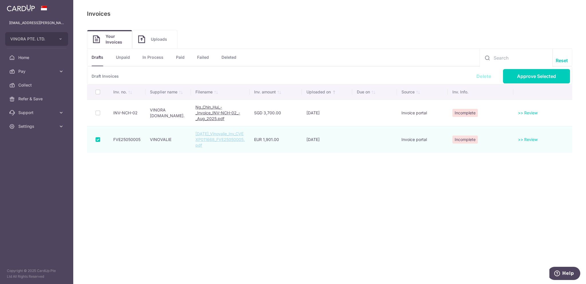
click at [484, 75] on link "Delete" at bounding box center [483, 76] width 15 height 6
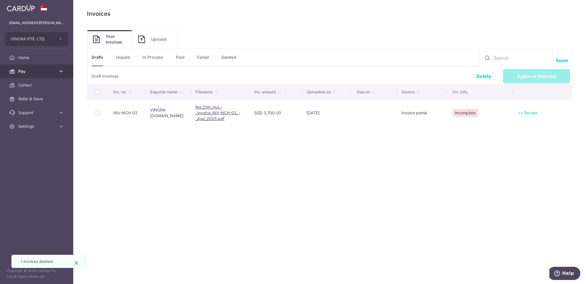
click at [50, 73] on span "Pay" at bounding box center [37, 71] width 38 height 6
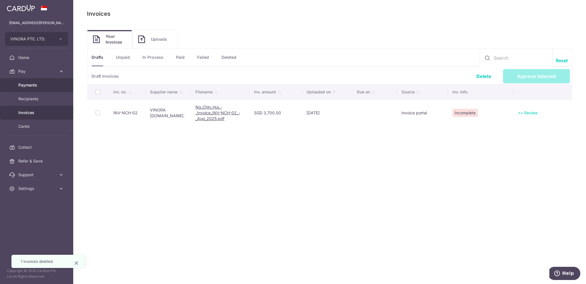
click at [39, 85] on span "Payments" at bounding box center [37, 85] width 38 height 6
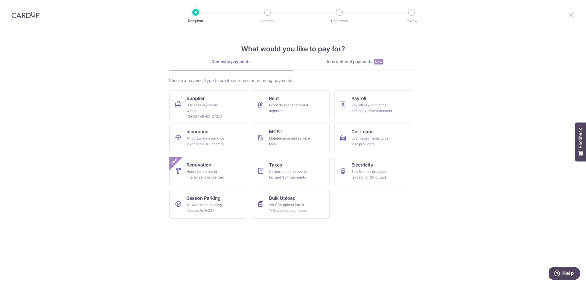
click at [572, 12] on icon at bounding box center [571, 14] width 7 height 7
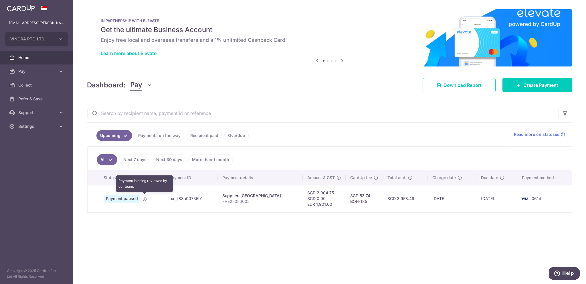
click at [142, 198] on icon at bounding box center [144, 199] width 5 height 5
click at [143, 198] on icon at bounding box center [144, 199] width 5 height 5
click at [119, 177] on icon at bounding box center [120, 177] width 5 height 5
click at [161, 137] on link "Payments on the way" at bounding box center [159, 135] width 50 height 11
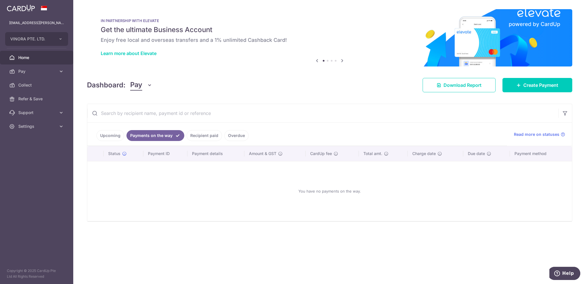
click at [113, 136] on link "Upcoming" at bounding box center [110, 135] width 28 height 11
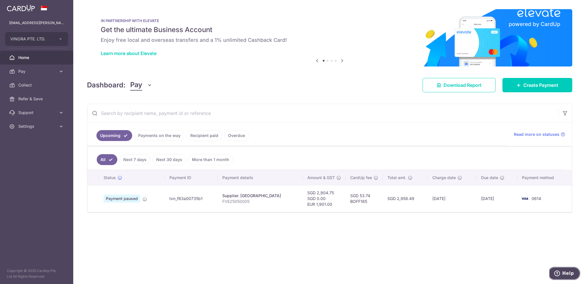
click at [564, 272] on span "Help" at bounding box center [568, 272] width 12 height 5
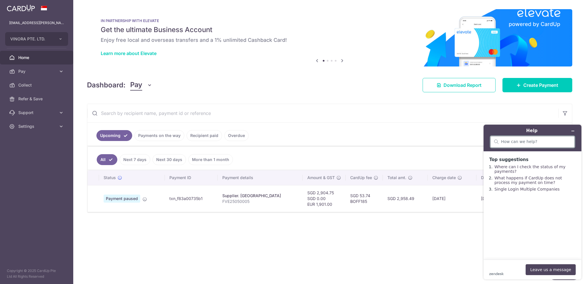
click at [514, 144] on input "search" at bounding box center [536, 141] width 70 height 5
type input "how to send update to supplier"
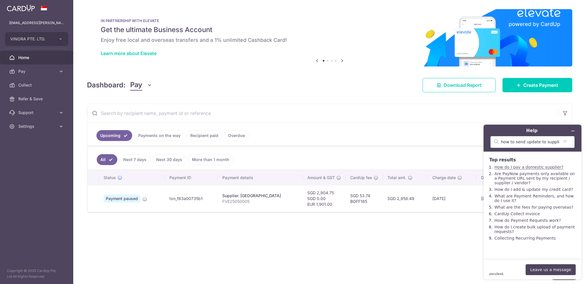
click at [529, 166] on link "How do I pay a domestic supplier?" at bounding box center [528, 167] width 69 height 5
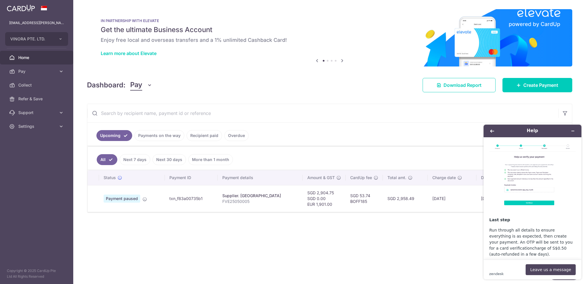
scroll to position [572, 0]
click at [571, 129] on icon "Minimize widget" at bounding box center [573, 131] width 4 height 4
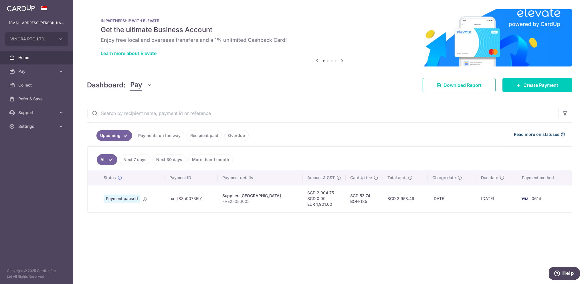
click at [535, 135] on span "Read more on statuses" at bounding box center [536, 134] width 45 height 6
click at [33, 70] on span "Pay" at bounding box center [37, 71] width 38 height 6
click at [31, 84] on span "Payments" at bounding box center [37, 85] width 38 height 6
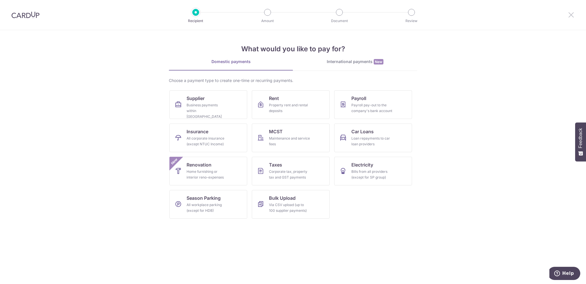
click at [572, 14] on icon at bounding box center [571, 14] width 7 height 7
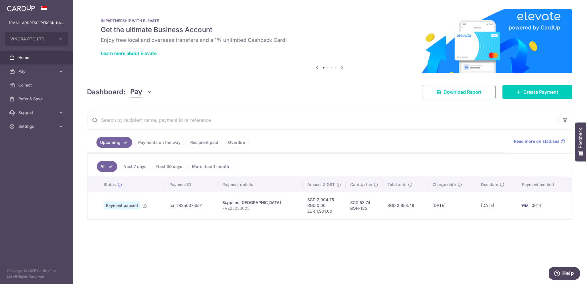
click at [126, 205] on span "Payment paused" at bounding box center [122, 205] width 37 height 8
click at [119, 185] on icon at bounding box center [120, 184] width 5 height 5
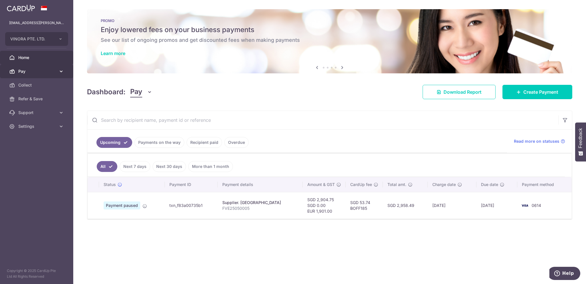
click at [45, 71] on span "Pay" at bounding box center [37, 71] width 38 height 6
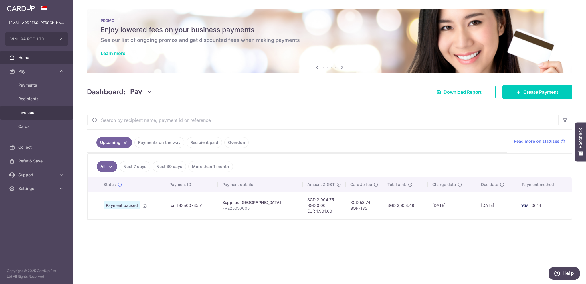
click at [29, 115] on span "Invoices" at bounding box center [37, 113] width 38 height 6
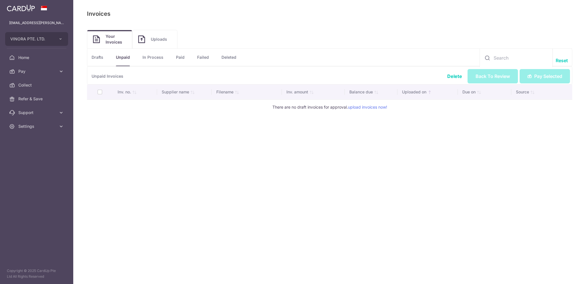
click at [159, 41] on span "Uploads" at bounding box center [161, 39] width 21 height 6
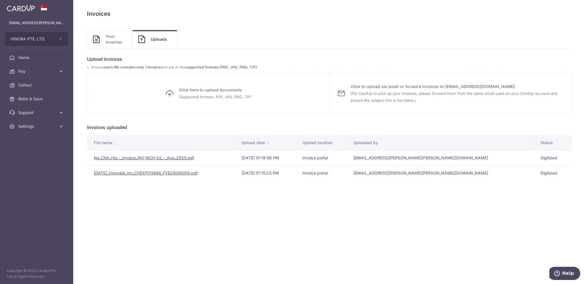
click at [121, 41] on span "Your Invoices" at bounding box center [116, 38] width 21 height 11
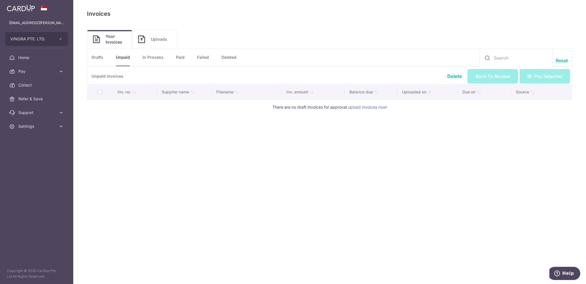
click at [98, 58] on link "Drafts" at bounding box center [98, 57] width 12 height 17
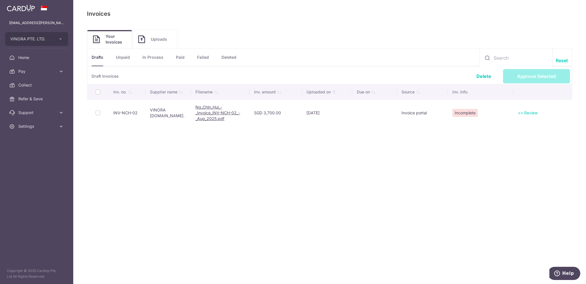
click at [96, 113] on td at bounding box center [98, 112] width 22 height 27
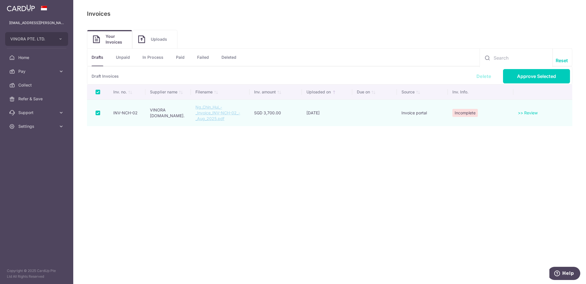
click at [482, 74] on link "Delete" at bounding box center [483, 76] width 15 height 6
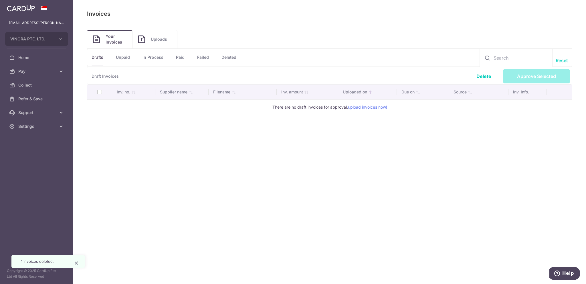
click at [149, 38] on link "Uploads" at bounding box center [154, 39] width 45 height 18
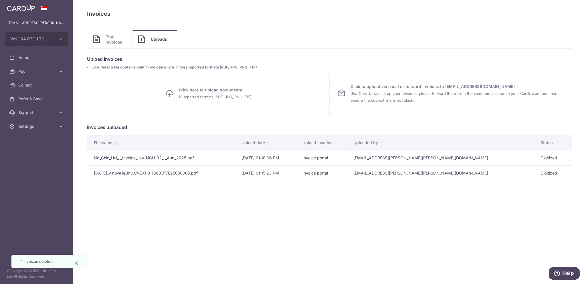
click at [158, 158] on link "Ng_Chin_Hui_-_Invoice_INV-NCH-02_-_Aug_2025.pdf" at bounding box center [144, 157] width 100 height 5
click at [34, 75] on link "Pay" at bounding box center [36, 71] width 73 height 14
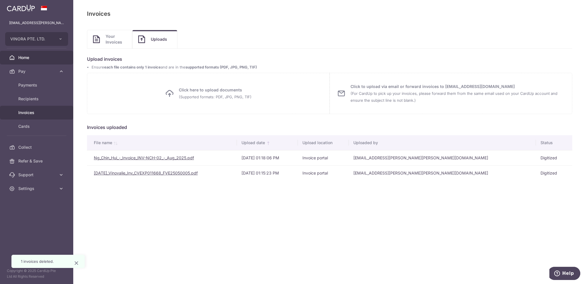
click at [37, 58] on span "Home" at bounding box center [37, 58] width 38 height 6
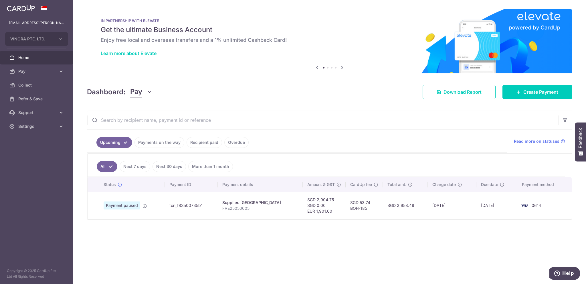
click at [170, 146] on link "Payments on the way" at bounding box center [159, 142] width 50 height 11
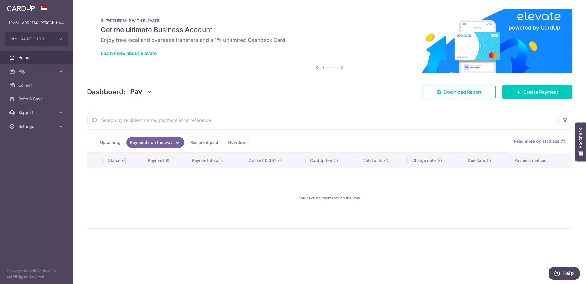
click at [199, 143] on link "Recipient paid" at bounding box center [204, 142] width 35 height 11
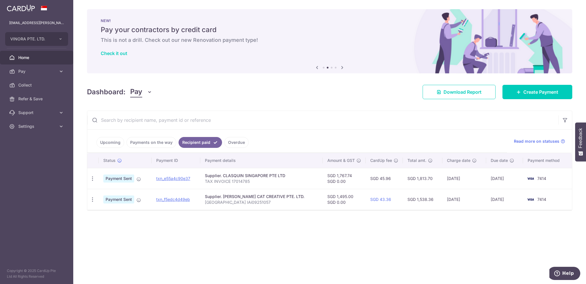
click at [243, 181] on p "TAX INVOICE 17014785" at bounding box center [261, 181] width 113 height 6
drag, startPoint x: 212, startPoint y: 181, endPoint x: 267, endPoint y: 181, distance: 54.9
click at [267, 181] on p "TAX INVOICE 17014785" at bounding box center [261, 181] width 113 height 6
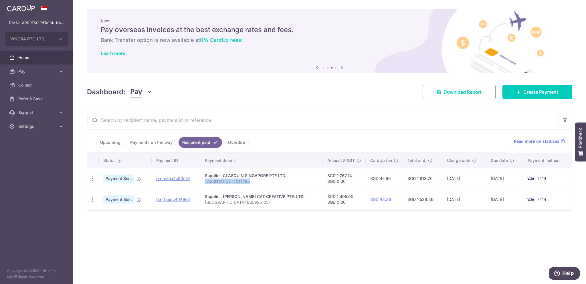
click at [225, 180] on p "TAX INVOICE 17014785" at bounding box center [261, 181] width 113 height 6
drag, startPoint x: 213, startPoint y: 182, endPoint x: 257, endPoint y: 181, distance: 44.6
click at [257, 181] on p "TAX INVOICE 17014785" at bounding box center [261, 181] width 113 height 6
copy p "TAX INVOICE 17014785"
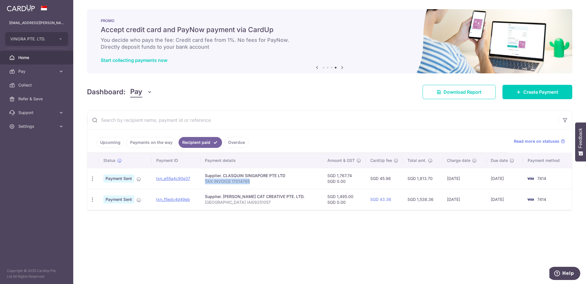
drag, startPoint x: 212, startPoint y: 201, endPoint x: 288, endPoint y: 200, distance: 76.7
click at [288, 200] on p "VINORA Island Atelier IAi09251057" at bounding box center [261, 202] width 113 height 6
copy p "VINORA Island Atelier IAi09251057"
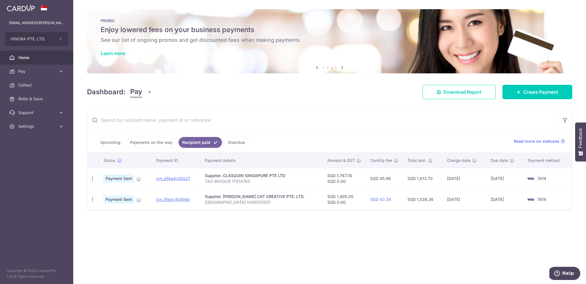
click at [105, 140] on link "Upcoming" at bounding box center [110, 142] width 28 height 11
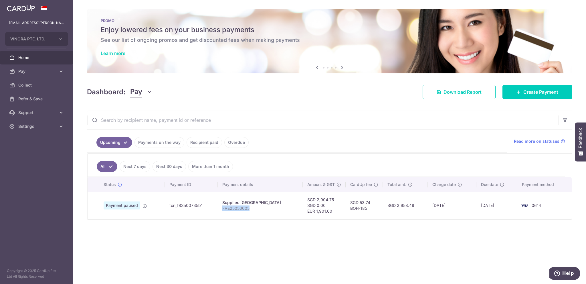
drag, startPoint x: 232, startPoint y: 208, endPoint x: 268, endPoint y: 205, distance: 35.9
click at [267, 207] on p "FVE25050005" at bounding box center [260, 208] width 76 height 6
copy p "FVE25050005"
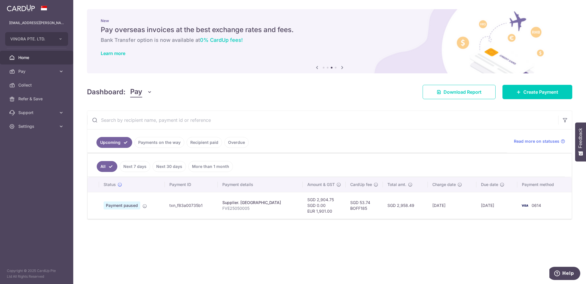
click at [169, 239] on div "× Pause Schedule Pause all future payments in this series Pause just this one p…" at bounding box center [329, 142] width 513 height 284
